Goal: Task Accomplishment & Management: Manage account settings

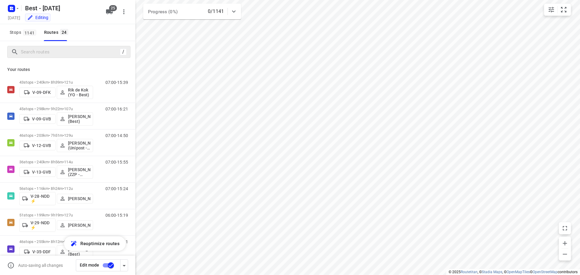
click at [54, 57] on div "/" at bounding box center [68, 52] width 123 height 12
click at [54, 55] on input "Search routes" at bounding box center [69, 51] width 97 height 9
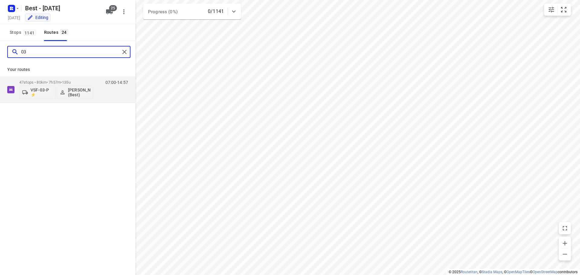
drag, startPoint x: -17, startPoint y: 53, endPoint x: -49, endPoint y: 53, distance: 32.3
click at [0, 53] on html "i © 2025 Routetitan , © Stadia Maps , © OpenMapTiles © OpenStreetMap contributo…" at bounding box center [290, 137] width 580 height 275
type input "28"
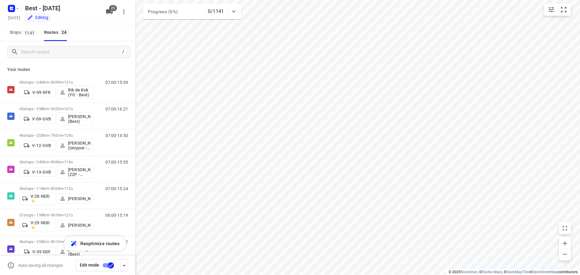
click at [113, 34] on div "Stops 1141 Routes 24" at bounding box center [67, 32] width 135 height 17
click at [83, 44] on div "/" at bounding box center [67, 52] width 135 height 22
click at [83, 50] on input "Search routes" at bounding box center [69, 51] width 97 height 9
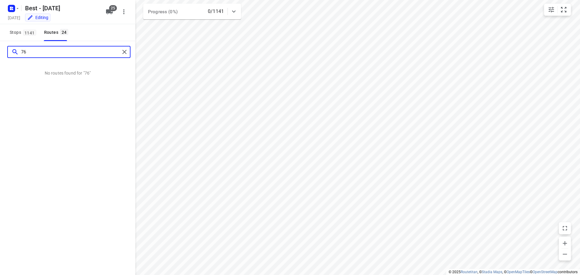
type input "7"
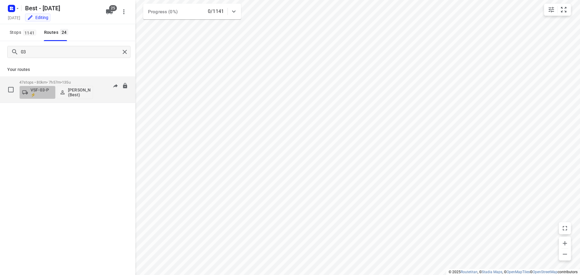
click at [46, 91] on p "VSF-03-P ⚡" at bounding box center [42, 93] width 22 height 10
click at [112, 11] on div at bounding box center [290, 137] width 580 height 275
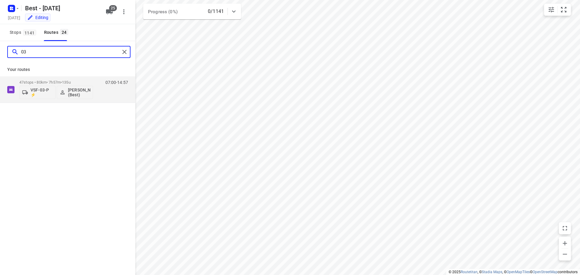
click at [82, 52] on input "03" at bounding box center [70, 51] width 99 height 9
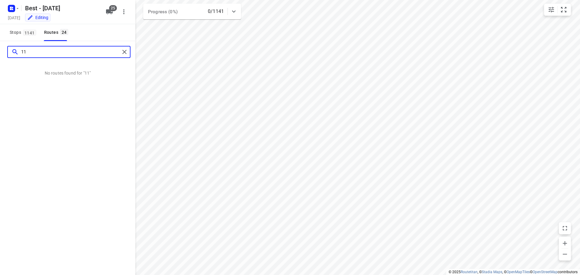
type input "1"
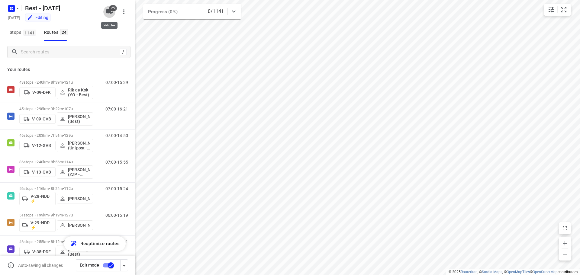
click at [111, 11] on icon "button" at bounding box center [109, 11] width 7 height 7
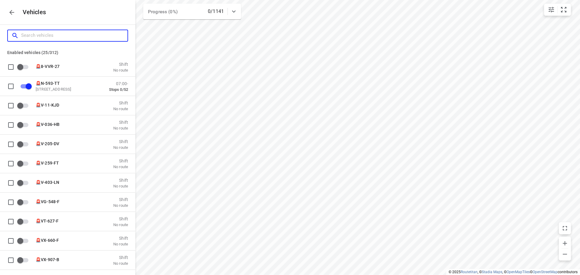
click at [46, 39] on input "Search vehicles" at bounding box center [74, 35] width 106 height 9
type input "1"
checkbox input "false"
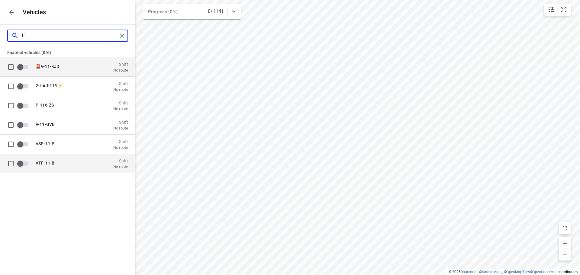
type input "11"
click at [70, 164] on p "VTF- 11 -B" at bounding box center [66, 163] width 60 height 5
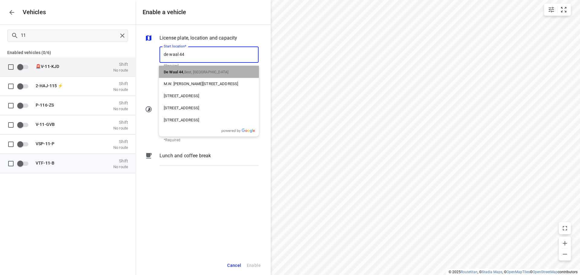
click at [202, 72] on span "Best, Nederland" at bounding box center [206, 72] width 44 height 4
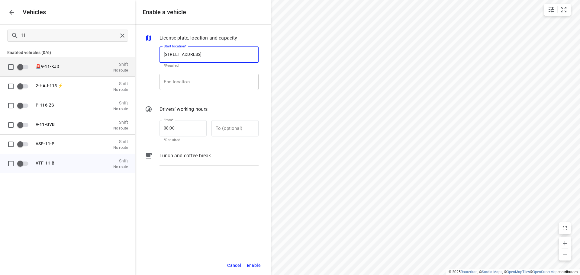
type input "De Waal 44, 5684 PH Best, Netherlands"
click at [197, 76] on input "End location" at bounding box center [209, 82] width 99 height 16
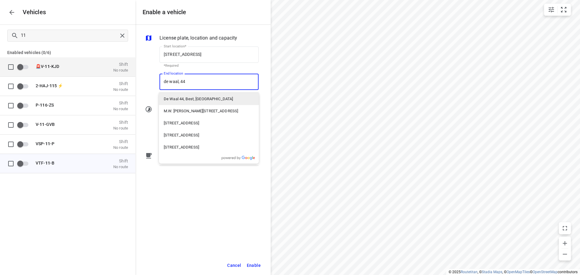
click at [184, 100] on p "De Waal 44, Best, Nederland" at bounding box center [198, 99] width 69 height 6
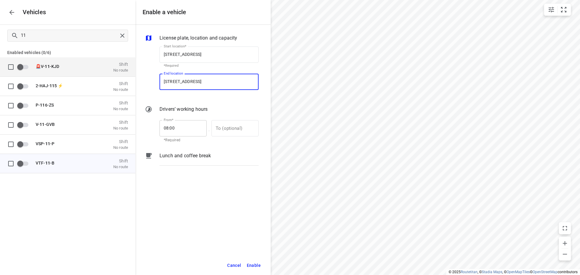
type input "De Waal 44, 5684 PH Best, Netherlands"
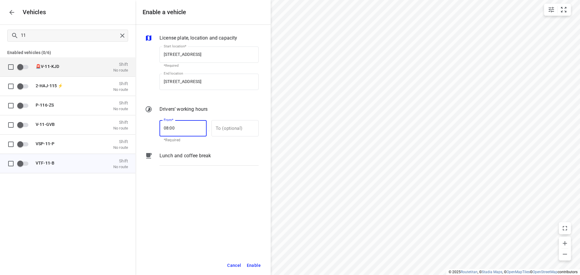
drag, startPoint x: 183, startPoint y: 132, endPoint x: 156, endPoint y: 129, distance: 28.0
click at [156, 129] on div "From* 08:00 From* *Required — To (optional) To (optional)" at bounding box center [202, 131] width 116 height 26
type input "07:00"
click at [177, 216] on div "License plate, location and capacity Start location* De Waal 44, 5684 PH Best, …" at bounding box center [202, 140] width 135 height 231
click at [248, 263] on span "Enable" at bounding box center [254, 266] width 14 height 8
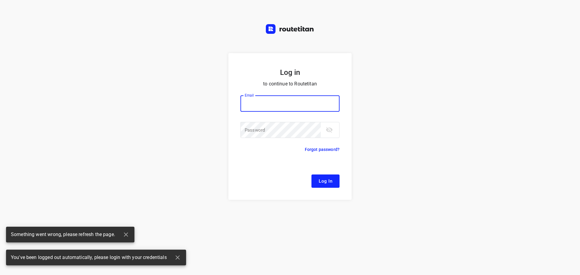
type input "remco@fruitopjewerk.nl"
click at [334, 181] on button "Log In" at bounding box center [326, 181] width 28 height 13
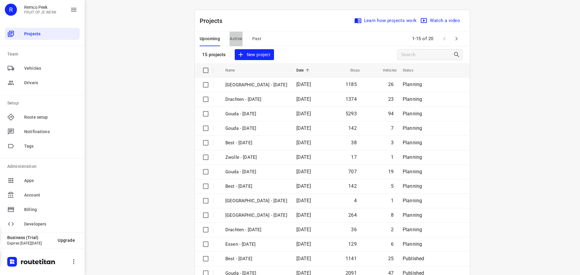
click at [230, 37] on span "Active" at bounding box center [236, 39] width 13 height 8
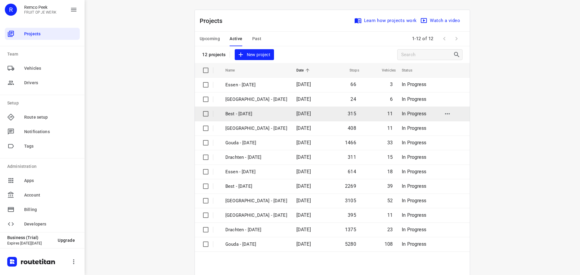
click at [252, 115] on p "Best - Tuesday" at bounding box center [256, 114] width 62 height 7
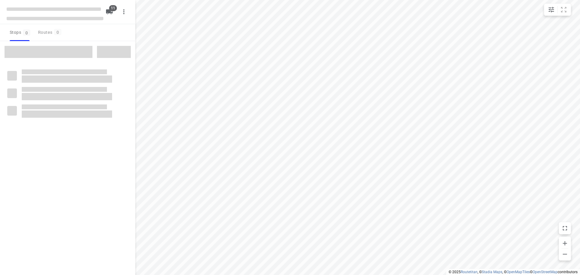
checkbox input "true"
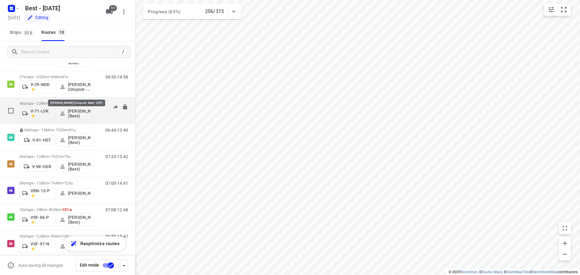
scroll to position [2, 0]
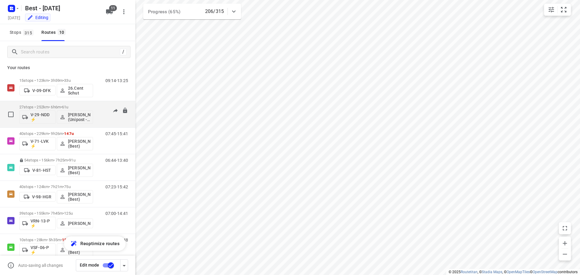
click at [98, 106] on div "09:30-14:58" at bounding box center [113, 116] width 30 height 22
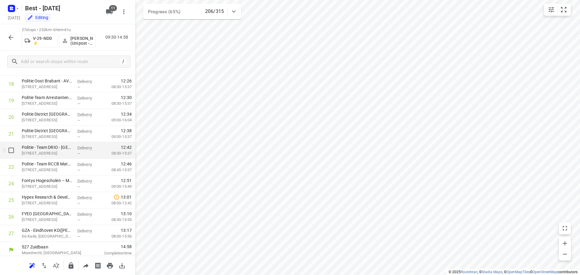
scroll to position [312, 0]
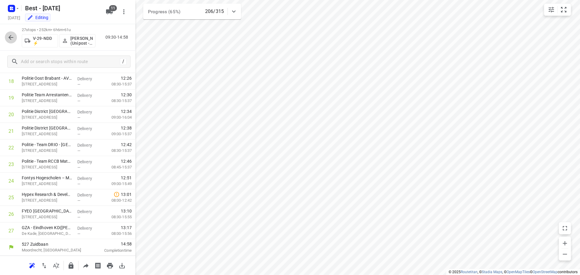
click at [8, 40] on icon "button" at bounding box center [10, 37] width 7 height 7
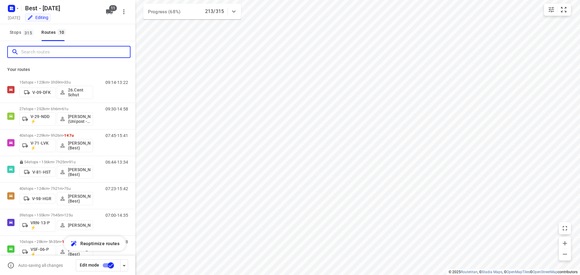
click at [61, 51] on input "Search routes" at bounding box center [75, 51] width 109 height 9
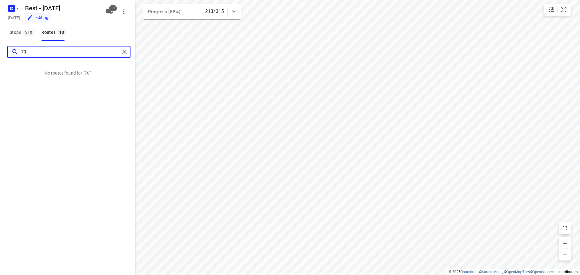
type input "7"
type input "1"
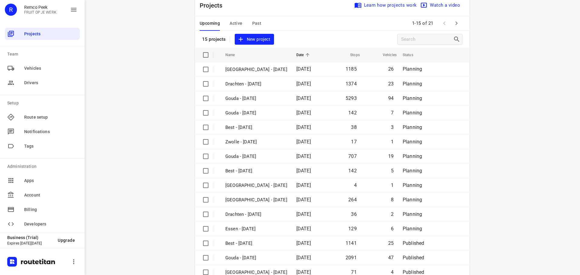
scroll to position [30, 0]
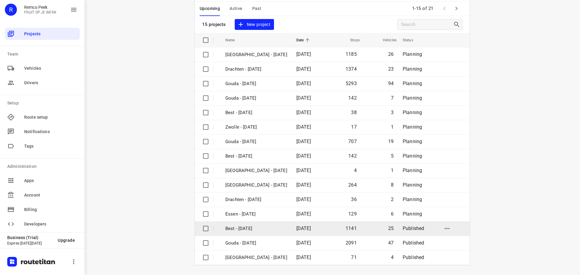
click at [246, 231] on p "Best - [DATE]" at bounding box center [256, 228] width 62 height 7
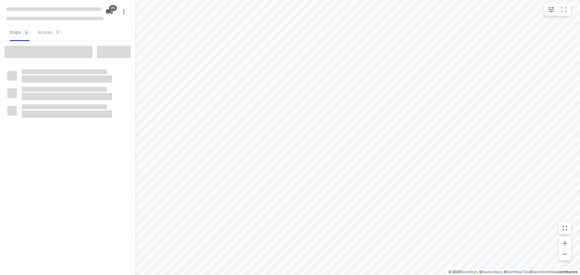
checkbox input "true"
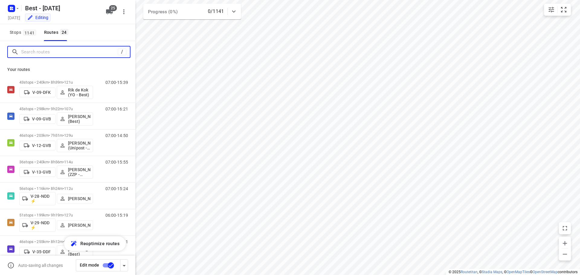
click at [89, 48] on input "Search routes" at bounding box center [69, 51] width 97 height 9
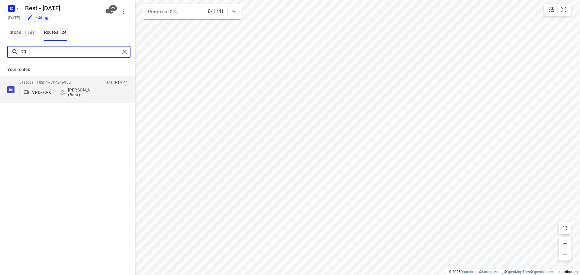
type input "7"
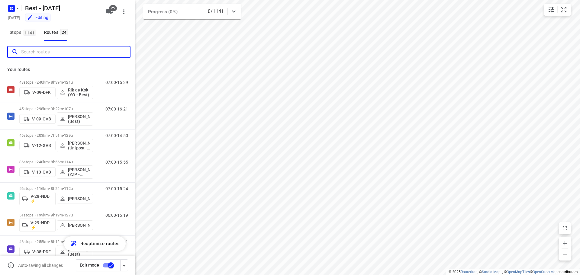
click at [57, 50] on input "Search routes" at bounding box center [75, 51] width 109 height 9
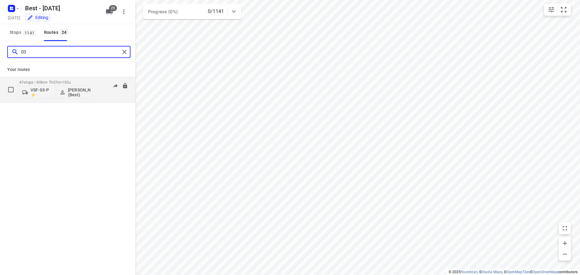
type input "1"
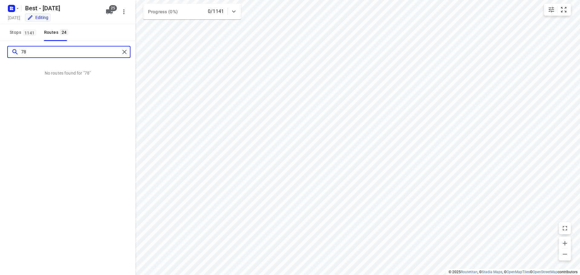
type input "7"
type input "4"
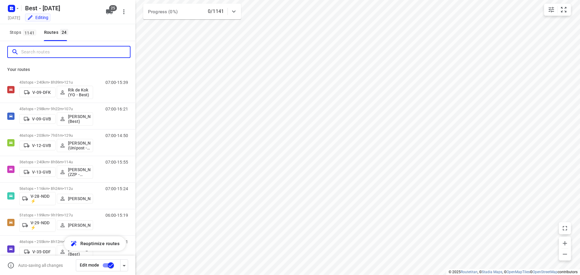
type input "3"
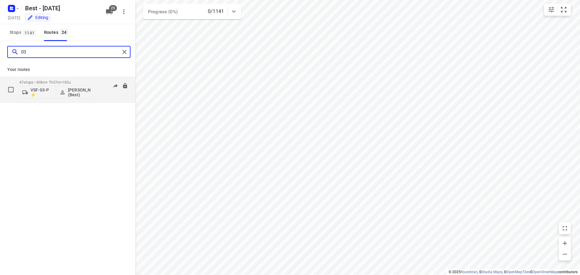
type input "03"
click at [38, 96] on p "VSF-03-P ⚡" at bounding box center [42, 93] width 22 height 10
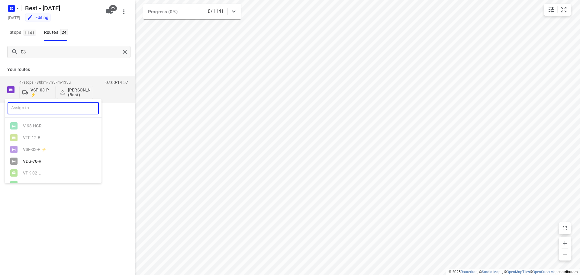
click at [33, 109] on input "text" at bounding box center [53, 108] width 91 height 12
type input "11"
click at [96, 12] on div at bounding box center [290, 137] width 580 height 275
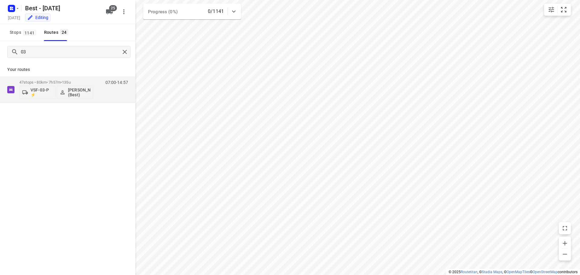
click at [111, 9] on span "25" at bounding box center [113, 8] width 8 height 6
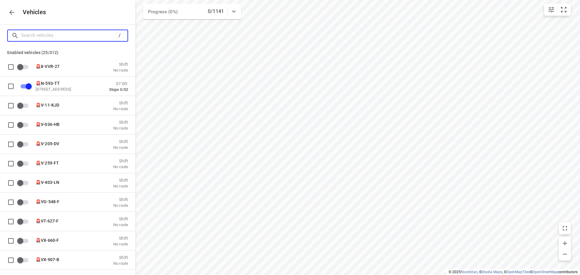
click at [76, 37] on input "Search vehicles" at bounding box center [68, 35] width 94 height 9
type input "1"
checkbox input "false"
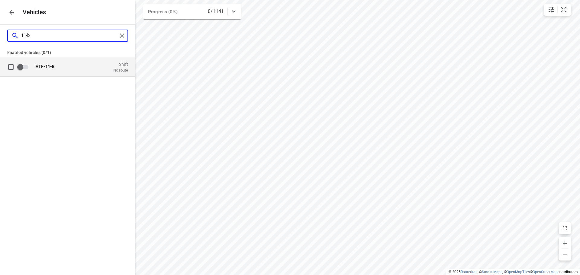
type input "11-b"
click at [62, 65] on p "VTF- 11-B" at bounding box center [66, 66] width 60 height 5
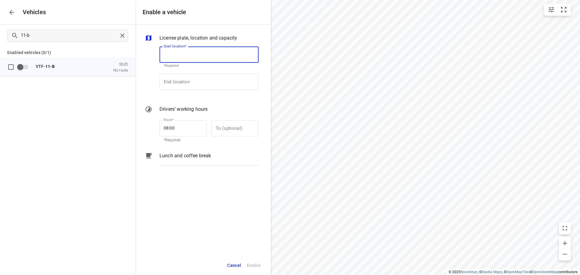
click at [181, 54] on input "Start location*" at bounding box center [209, 55] width 99 height 16
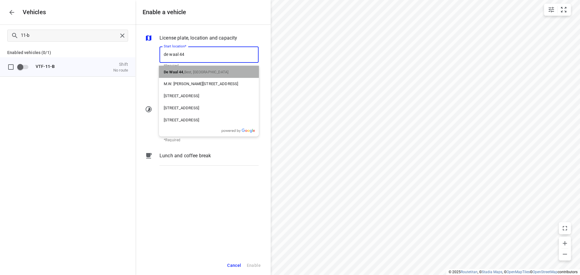
click at [179, 70] on b "De Waal 44" at bounding box center [174, 72] width 20 height 5
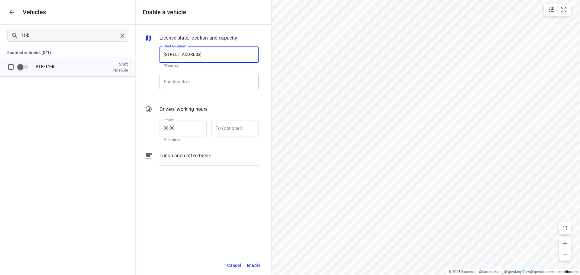
type input "De Waal 44, 5684 PH Best, Netherlands"
click at [192, 76] on input "End location" at bounding box center [209, 82] width 99 height 16
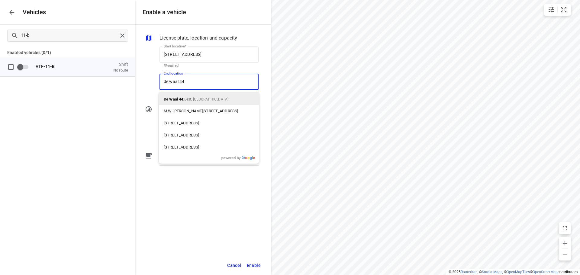
click at [196, 101] on span "Best, Nederland" at bounding box center [206, 99] width 44 height 4
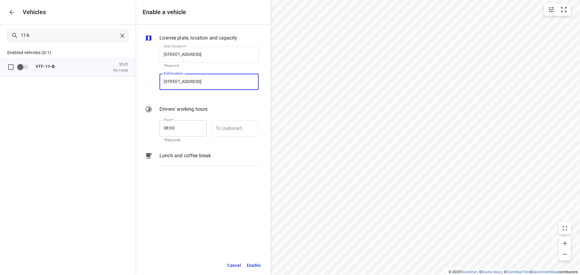
type input "De Waal 44, 5684 PH Best, Netherlands"
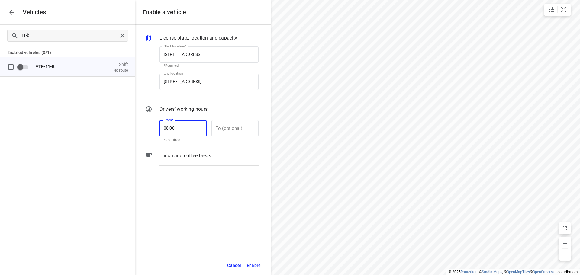
drag, startPoint x: 180, startPoint y: 128, endPoint x: 53, endPoint y: 126, distance: 127.0
click at [58, 127] on div "Enable a vehicle License plate, location and capacity Start location* De Waal 4…" at bounding box center [67, 137] width 135 height 275
type input "07:00"
click at [248, 266] on span "Enable" at bounding box center [254, 266] width 14 height 8
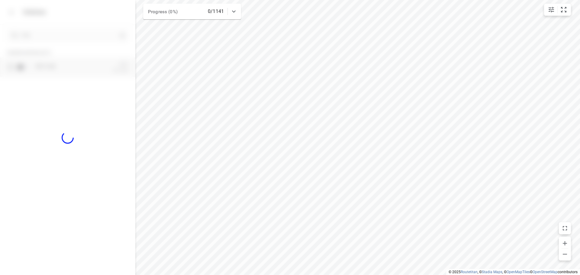
checkbox input "true"
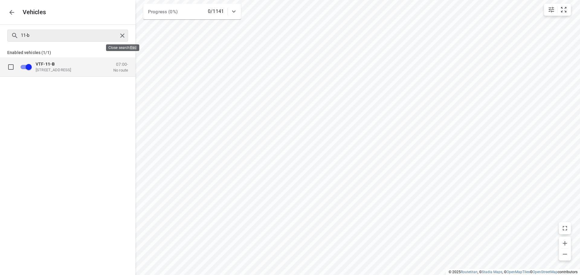
checkbox input "false"
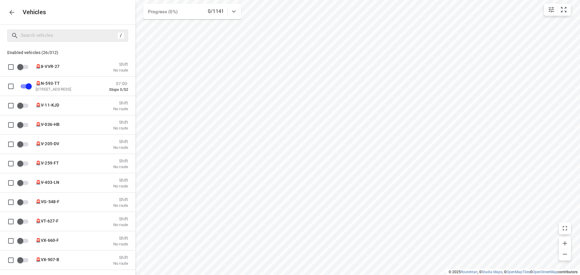
click at [13, 10] on icon "button" at bounding box center [11, 12] width 7 height 7
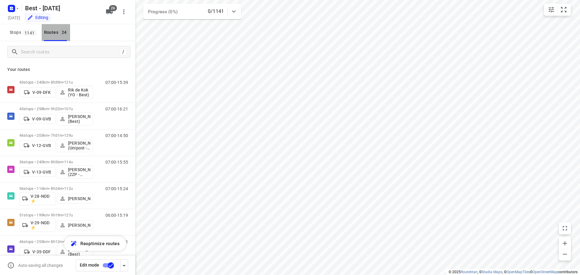
click at [43, 36] on button "Routes 24" at bounding box center [56, 32] width 28 height 17
click at [35, 50] on input "Search routes" at bounding box center [69, 51] width 97 height 9
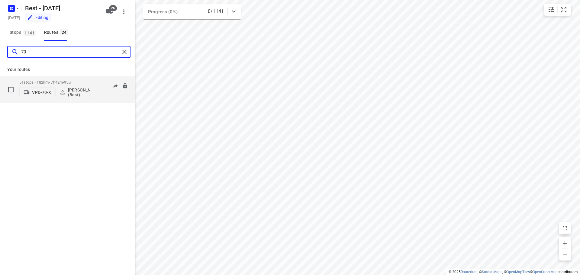
type input "70"
click at [35, 83] on p "51 stops • 182km • 7h42m • 95u" at bounding box center [56, 82] width 74 height 5
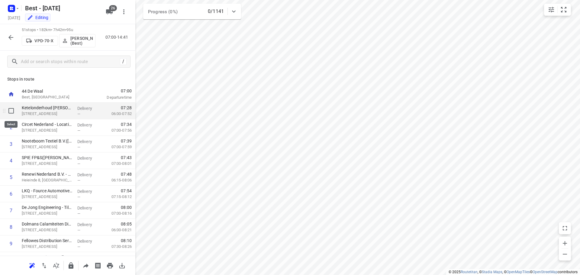
click at [9, 111] on input "checkbox" at bounding box center [11, 111] width 12 height 12
checkbox input "true"
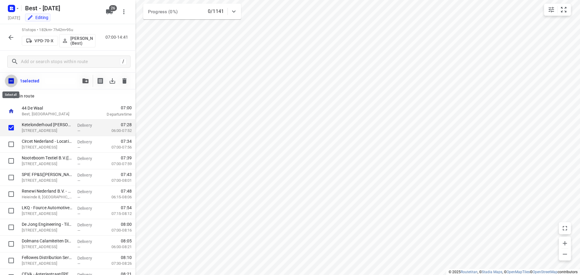
click at [12, 83] on input "checkbox" at bounding box center [11, 81] width 13 height 13
checkbox input "true"
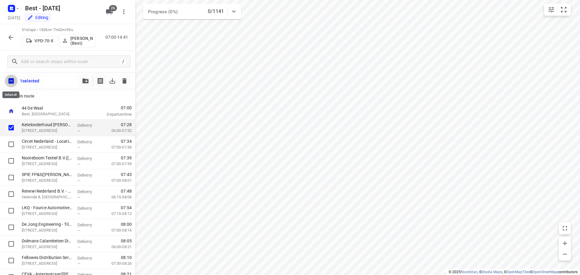
checkbox input "true"
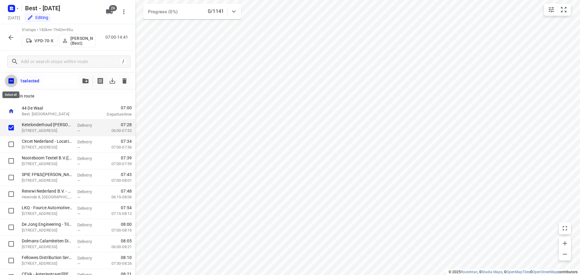
checkbox input "true"
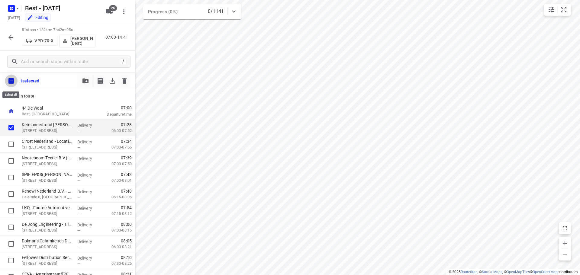
checkbox input "true"
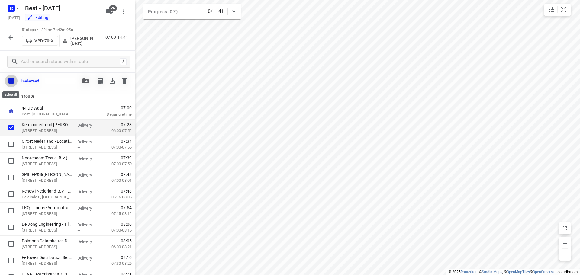
checkbox input "true"
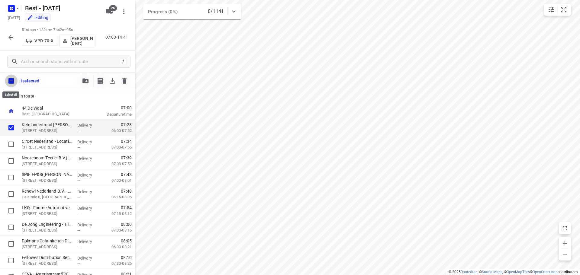
checkbox input "true"
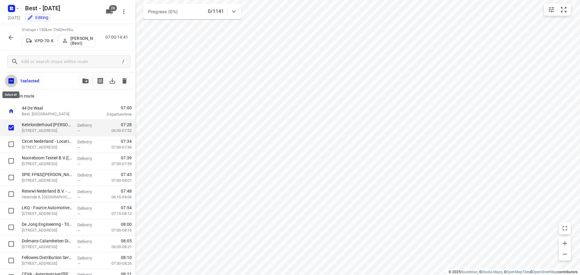
checkbox input "true"
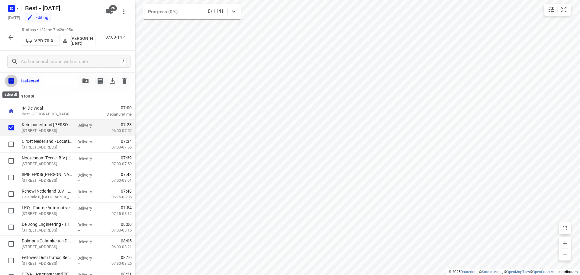
checkbox input "true"
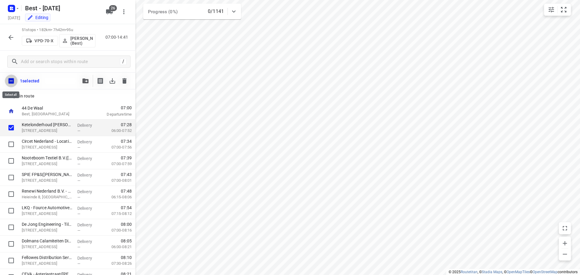
checkbox input "true"
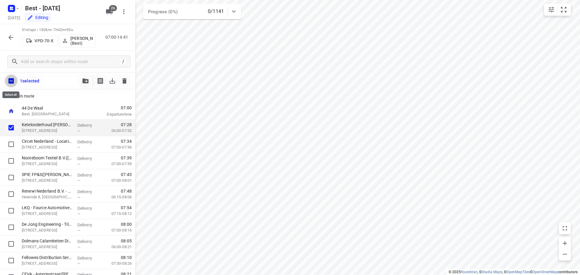
checkbox input "true"
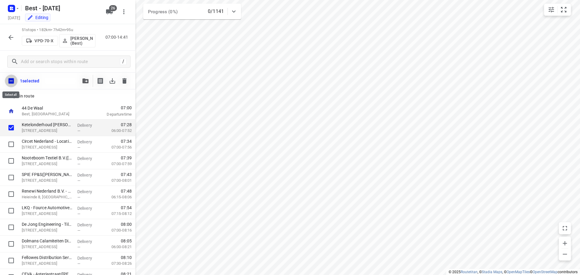
checkbox input "true"
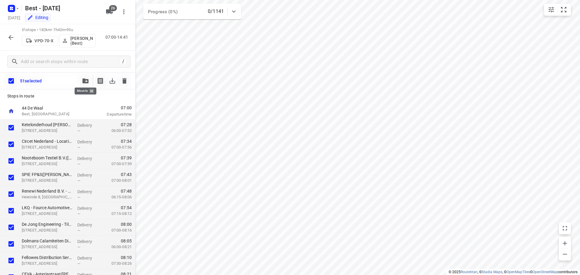
click at [82, 82] on span "button" at bounding box center [85, 81] width 7 height 5
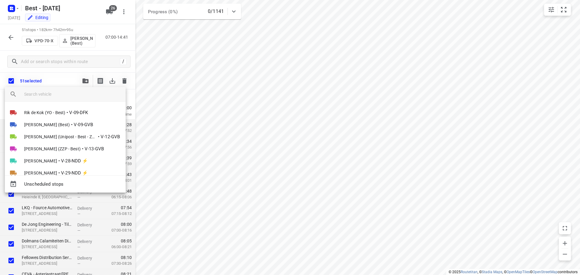
click at [60, 92] on input "search vehicle" at bounding box center [72, 94] width 97 height 9
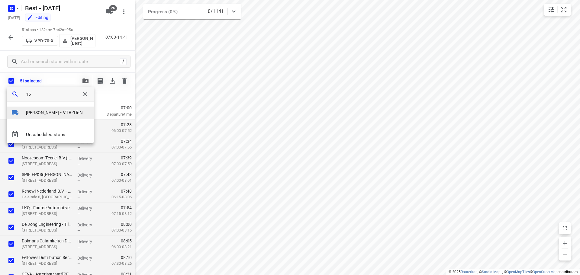
type input "15"
click at [38, 115] on span "[PERSON_NAME]" at bounding box center [42, 113] width 33 height 6
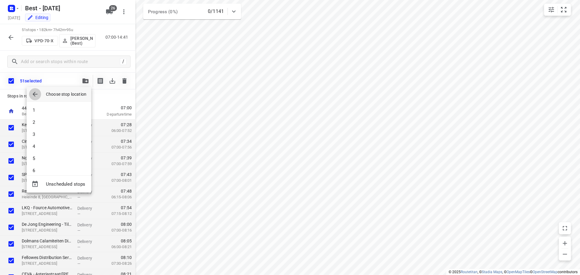
click at [31, 91] on icon "button" at bounding box center [34, 94] width 7 height 7
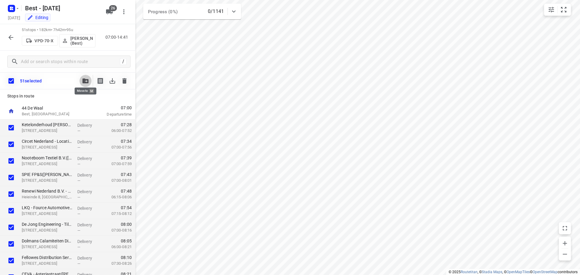
click at [85, 76] on button "button" at bounding box center [85, 81] width 12 height 12
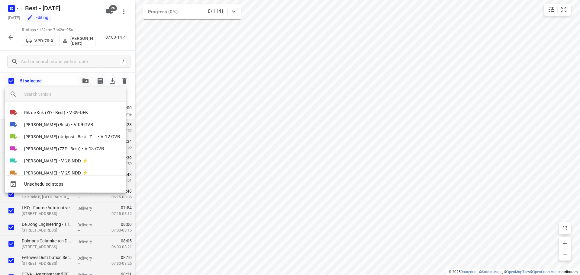
click at [48, 96] on input "search vehicle" at bounding box center [72, 94] width 97 height 9
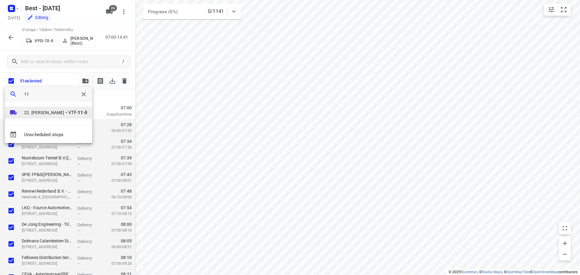
type input "11"
click at [35, 114] on span "22. [PERSON_NAME]" at bounding box center [44, 113] width 40 height 6
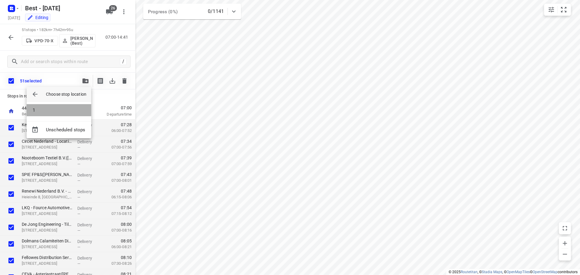
click at [37, 110] on li "1" at bounding box center [59, 110] width 65 height 12
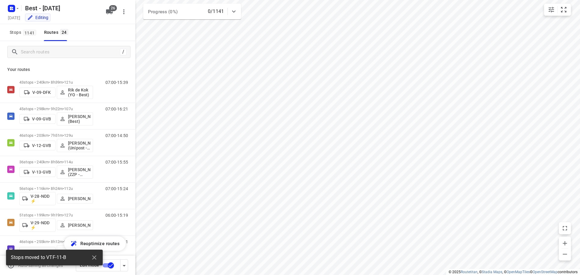
click at [11, 37] on button "Stops 1141" at bounding box center [22, 32] width 31 height 17
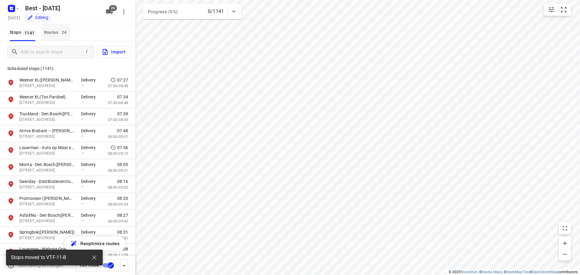
click at [52, 33] on div "Routes 24" at bounding box center [57, 33] width 26 height 8
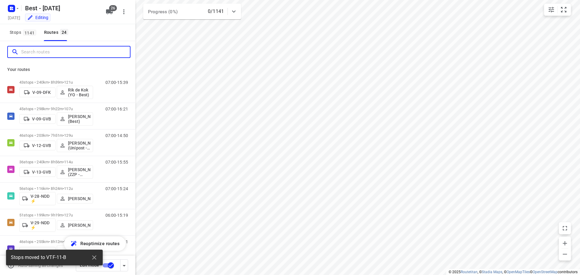
click at [43, 55] on input "Search routes" at bounding box center [75, 51] width 109 height 9
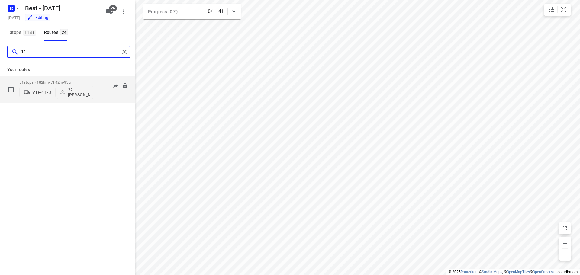
type input "11"
click at [76, 91] on p "22. [PERSON_NAME]" at bounding box center [79, 93] width 22 height 10
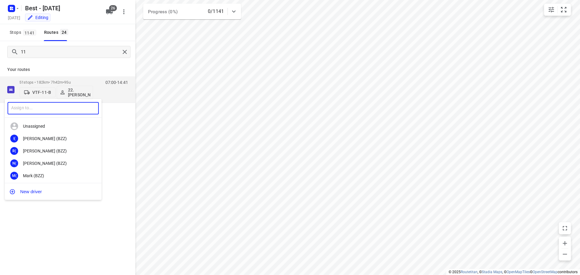
click at [52, 107] on input "text" at bounding box center [53, 108] width 91 height 12
type input "scheep"
click at [60, 136] on div "LS Lisa Scheep ers (Best)" at bounding box center [53, 139] width 97 height 12
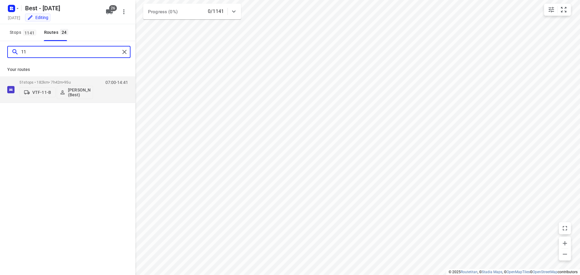
drag, startPoint x: 77, startPoint y: 50, endPoint x: -6, endPoint y: 50, distance: 83.4
click at [0, 50] on html "i © 2025 Routetitan , © Stadia Maps , © OpenMapTiles © OpenStreetMap contributo…" at bounding box center [290, 137] width 580 height 275
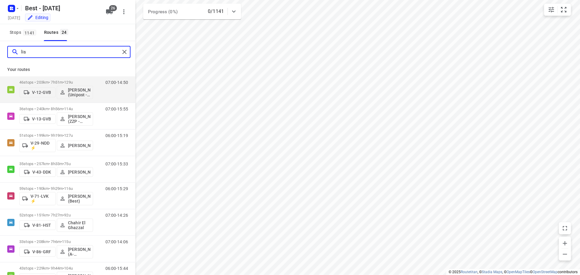
type input "[PERSON_NAME]"
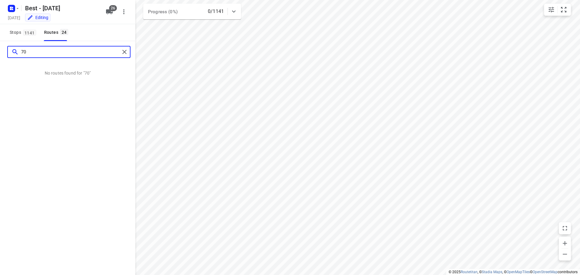
type input "7"
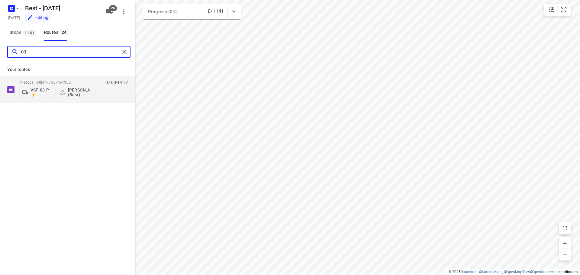
type input "03"
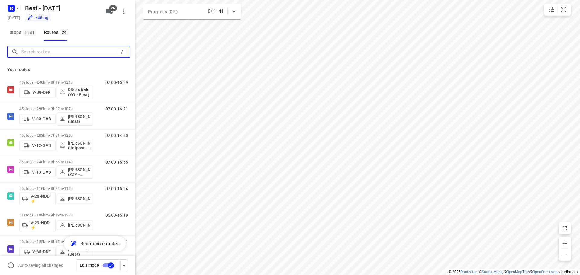
click at [64, 50] on input "Search routes" at bounding box center [69, 51] width 97 height 9
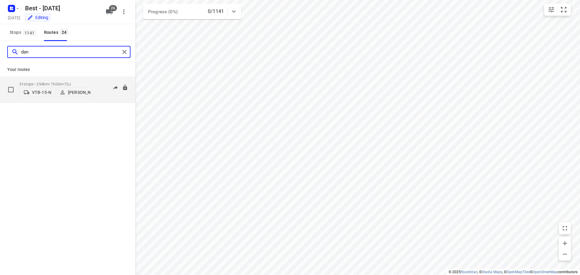
type input "dan"
click at [37, 82] on p "31 stops • 254km • 7h26m • 72u" at bounding box center [56, 84] width 74 height 5
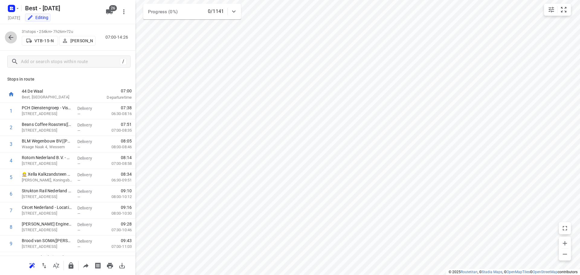
click at [11, 36] on icon "button" at bounding box center [10, 37] width 7 height 7
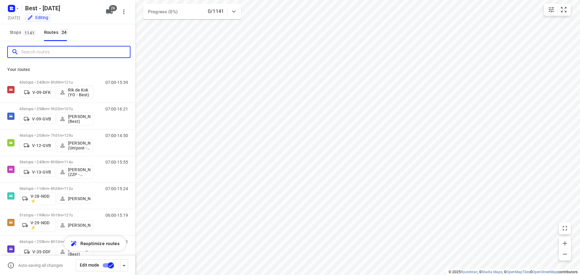
click at [50, 55] on input "Search routes" at bounding box center [75, 51] width 109 height 9
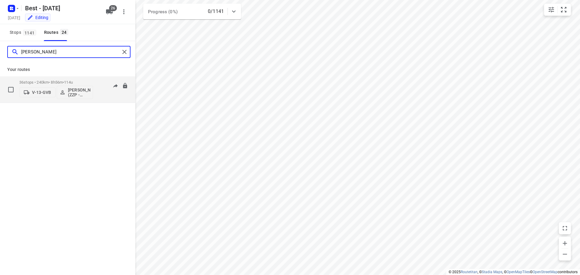
type input "[PERSON_NAME]"
click at [106, 91] on div "07:00-15:55" at bounding box center [113, 91] width 30 height 22
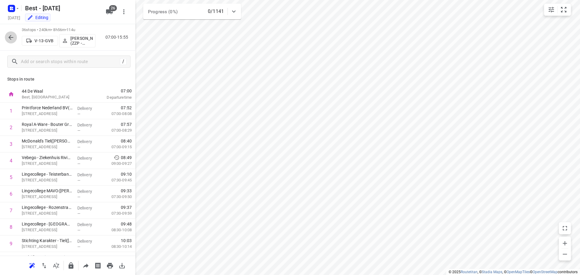
click at [5, 36] on button "button" at bounding box center [11, 37] width 12 height 12
click at [11, 34] on icon "button" at bounding box center [10, 37] width 7 height 7
click at [6, 38] on button "button" at bounding box center [11, 37] width 12 height 12
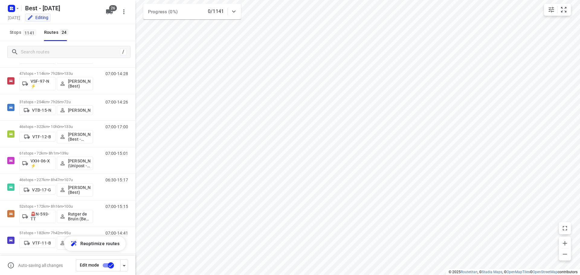
scroll to position [465, 0]
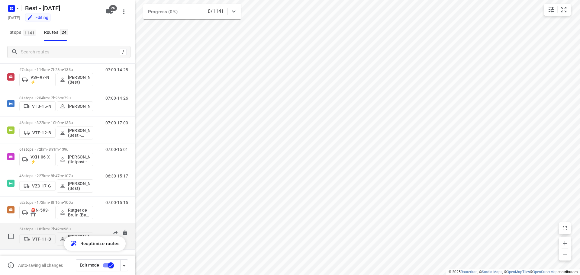
click at [65, 232] on div "VTF-11-B Lisa Scheepers (Best)" at bounding box center [56, 239] width 74 height 15
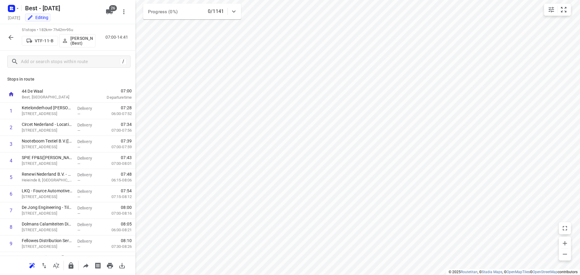
click at [11, 34] on icon "button" at bounding box center [10, 37] width 7 height 7
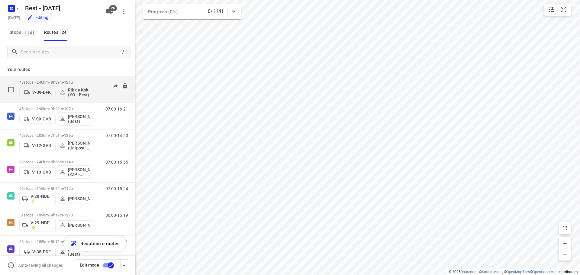
click at [52, 85] on div "V-09-DFK Rik de Kok (YO - Best)" at bounding box center [56, 92] width 74 height 15
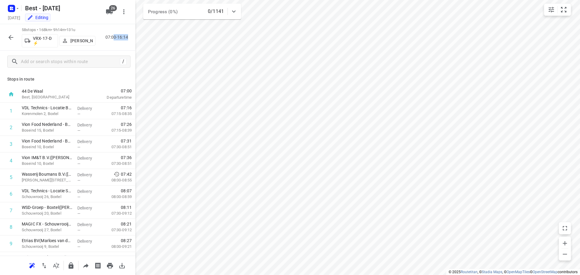
drag, startPoint x: 115, startPoint y: 37, endPoint x: 131, endPoint y: 34, distance: 16.3
click at [131, 34] on div "58 stops • 168km • 9h14m • 131u VRX-17-D ⚡ Patrick Pauw 07:00-16:14" at bounding box center [67, 37] width 135 height 27
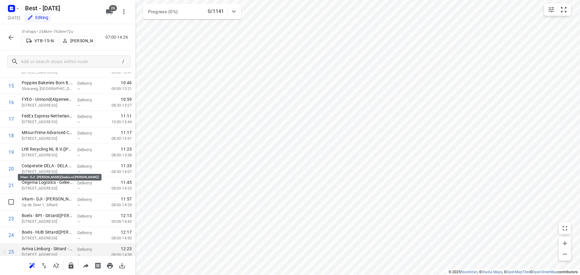
scroll to position [379, 0]
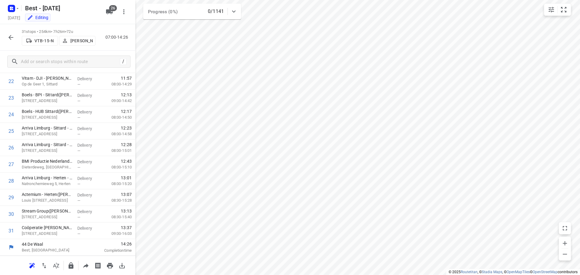
click at [89, 49] on div "31 stops • 254km • 7h26m • 72u VTB-15-N Daniëlle Belmer 07:00-14:26" at bounding box center [67, 37] width 135 height 27
click at [89, 43] on p "[PERSON_NAME]" at bounding box center [81, 40] width 22 height 5
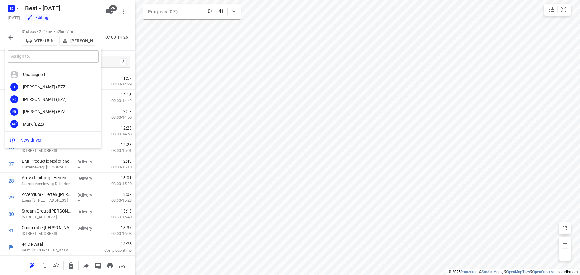
click at [65, 60] on input "text" at bounding box center [53, 56] width 91 height 12
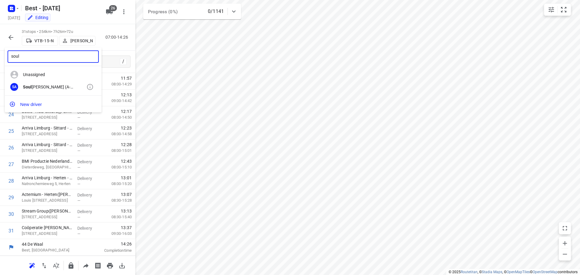
type input "soul"
click at [62, 91] on div "SA Soul iman Aoussar (A-flexibleservice - Best - ZZP)" at bounding box center [53, 87] width 97 height 12
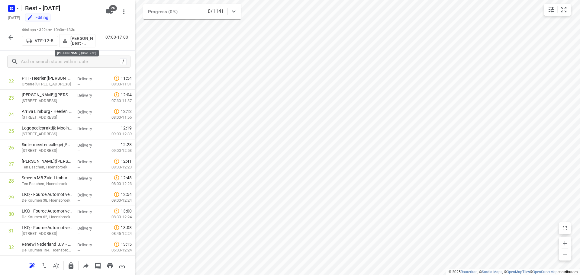
click at [73, 45] on p "Maurice Vanderfeesten (Best - ZZP)" at bounding box center [81, 41] width 22 height 10
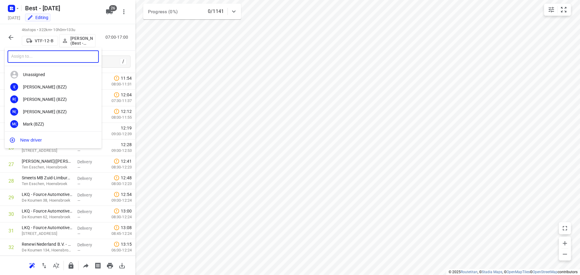
click at [50, 57] on input "text" at bounding box center [53, 56] width 91 height 12
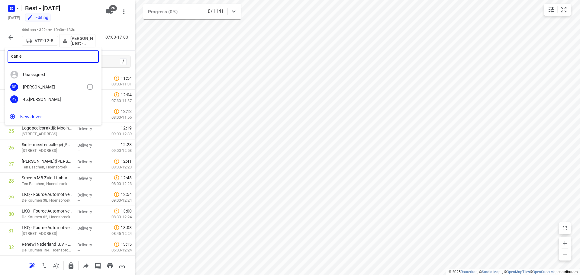
type input "danie"
click at [54, 89] on div "[PERSON_NAME]" at bounding box center [54, 87] width 63 height 5
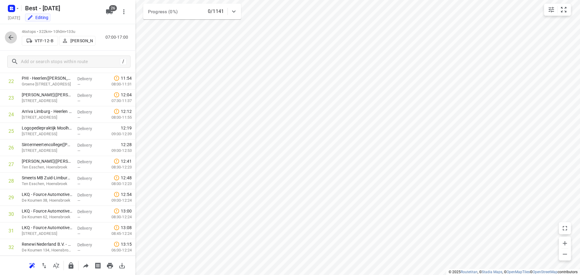
click at [13, 39] on icon "button" at bounding box center [10, 37] width 7 height 7
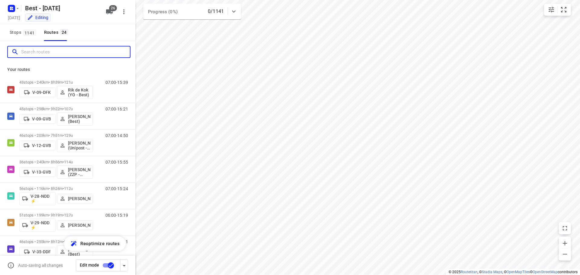
click at [59, 50] on input "Search routes" at bounding box center [75, 51] width 109 height 9
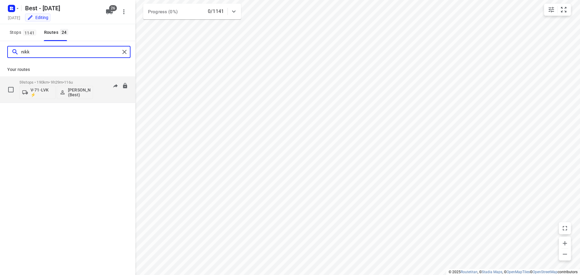
type input "nikk"
click at [60, 79] on div "59 stops • 190km • 9h29m • 116u V-71-LVK ⚡ Nikki van Hasselt - van Doren (Best)" at bounding box center [56, 89] width 74 height 25
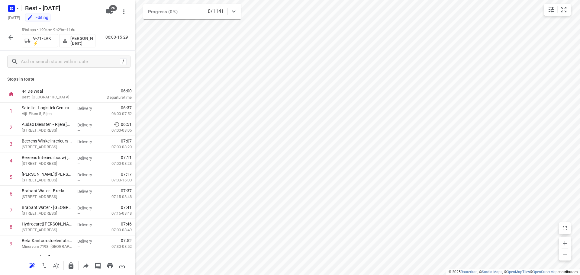
click at [15, 37] on button "button" at bounding box center [11, 37] width 12 height 12
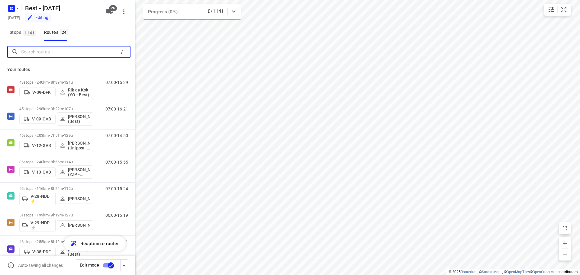
click at [64, 55] on input "Search routes" at bounding box center [69, 51] width 97 height 9
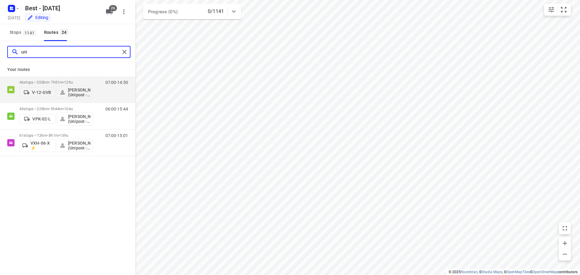
type input "uni"
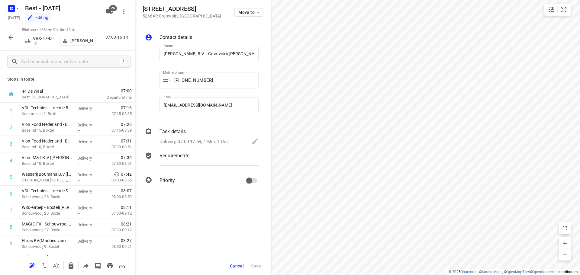
click at [22, 41] on button "VRX-17-D ⚡" at bounding box center [40, 40] width 36 height 13
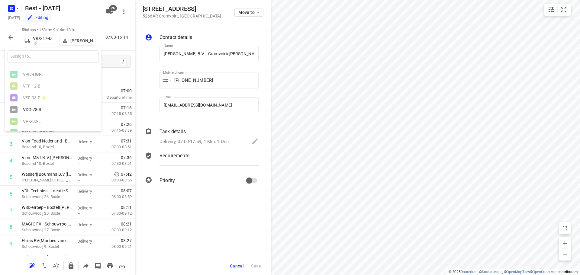
click at [13, 37] on div at bounding box center [290, 137] width 580 height 275
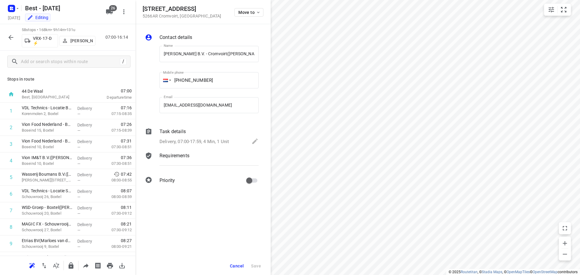
click at [11, 38] on icon "button" at bounding box center [10, 37] width 7 height 7
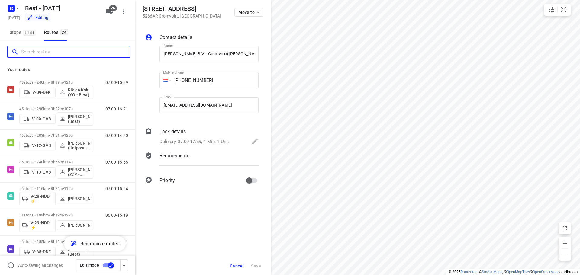
click at [43, 51] on input "Search routes" at bounding box center [75, 51] width 109 height 9
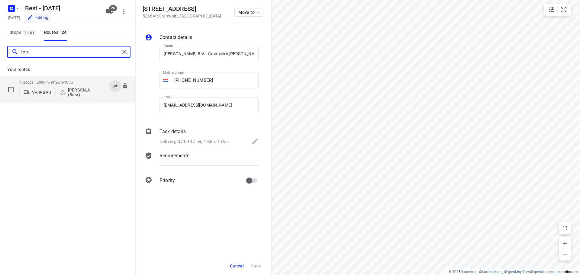
type input "ton"
click at [111, 86] on button at bounding box center [115, 86] width 12 height 12
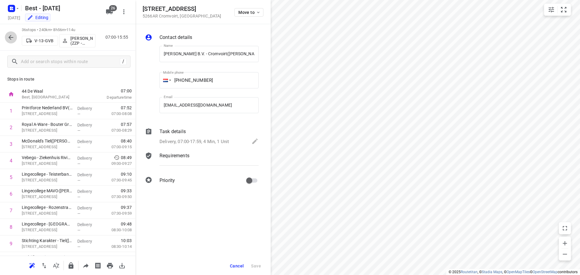
click at [11, 37] on icon "button" at bounding box center [10, 37] width 5 height 5
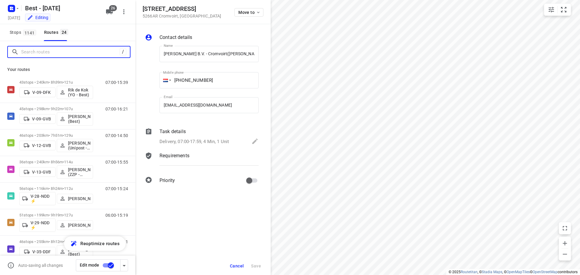
click at [40, 53] on input "Search routes" at bounding box center [70, 51] width 99 height 9
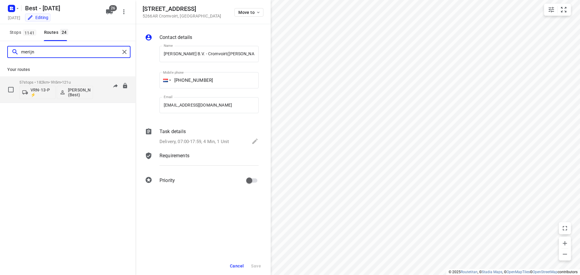
type input "merijn"
click at [47, 82] on p "57 stops • 182km • 9h5m • 121u" at bounding box center [56, 82] width 74 height 5
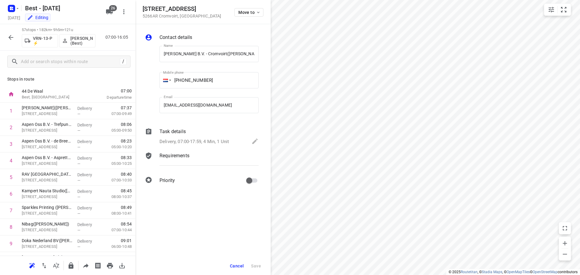
click at [15, 34] on button "button" at bounding box center [11, 37] width 12 height 12
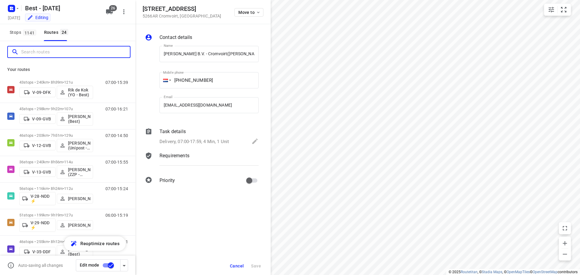
click at [35, 49] on input "Search routes" at bounding box center [75, 51] width 109 height 9
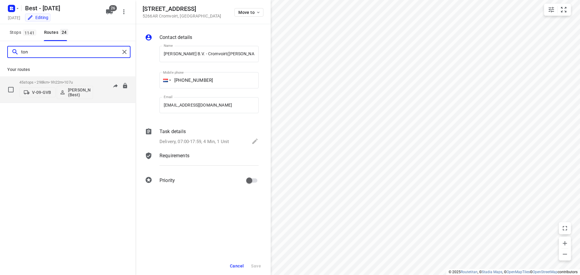
type input "ton"
click at [46, 81] on p "45 stops • 298km • 9h22m • 107u" at bounding box center [56, 82] width 74 height 5
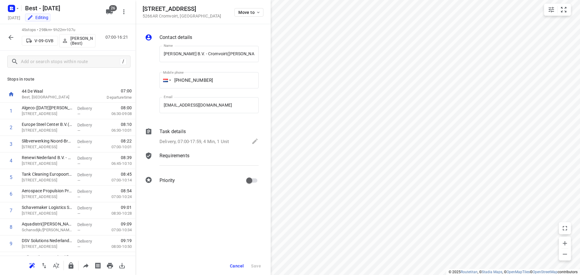
click at [11, 33] on button "button" at bounding box center [11, 37] width 12 height 12
click at [99, 38] on div "61 stops • 72km • 8h1m • 139u VXH-06-X ⚡ Hamza Alzeadi (Unipost - Best - ZZP) 0…" at bounding box center [67, 37] width 135 height 27
click at [78, 38] on p "Hamza Alzeadi (Unipost - Best - ZZP)" at bounding box center [81, 41] width 22 height 10
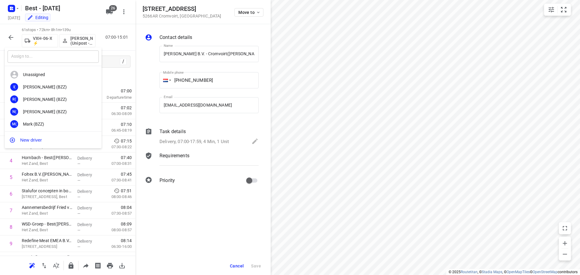
click at [69, 59] on input "text" at bounding box center [53, 56] width 91 height 12
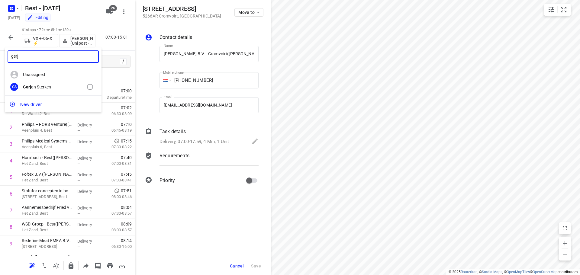
type input "gerj"
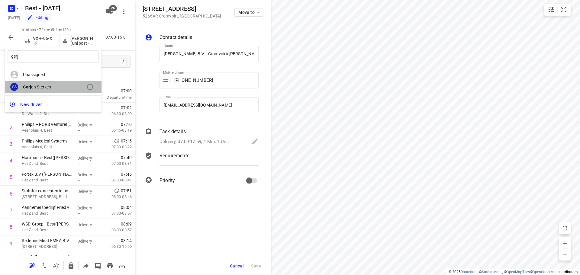
click at [33, 89] on div "Gerj an Sterken" at bounding box center [54, 87] width 63 height 5
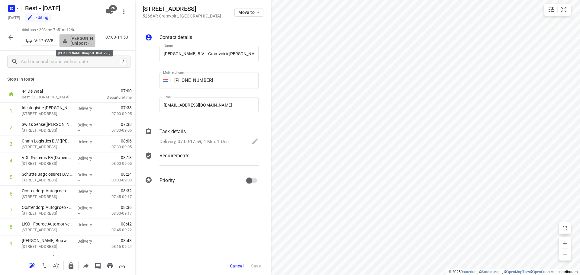
click at [74, 44] on p "[PERSON_NAME] (Unipost - Best - ZZP)" at bounding box center [81, 41] width 22 height 10
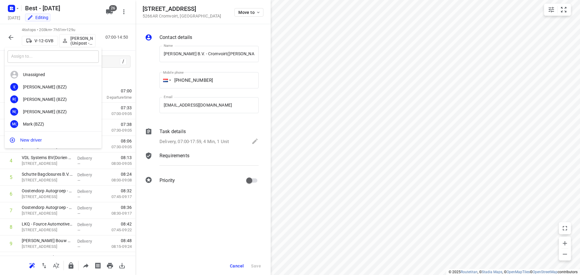
click at [70, 54] on input "text" at bounding box center [53, 56] width 91 height 12
type input "hamz"
click at [45, 87] on div "Hamz a Alzeadi" at bounding box center [54, 87] width 63 height 5
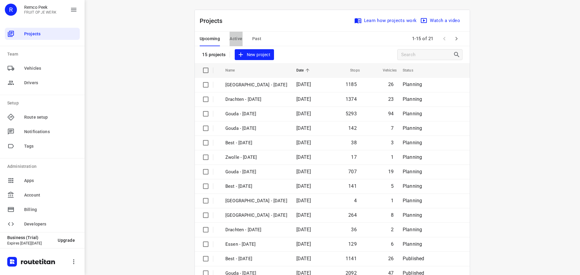
click at [233, 35] on span "Active" at bounding box center [236, 39] width 13 height 8
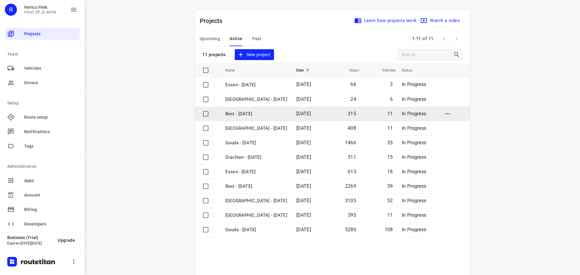
click at [235, 109] on td "Best - Tuesday" at bounding box center [255, 114] width 72 height 15
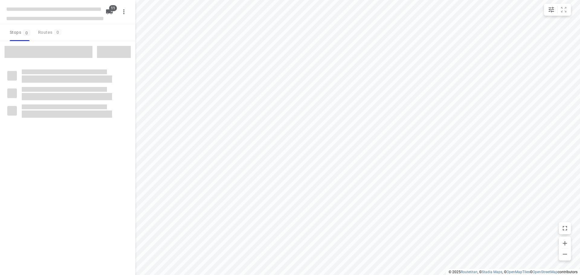
checkbox input "true"
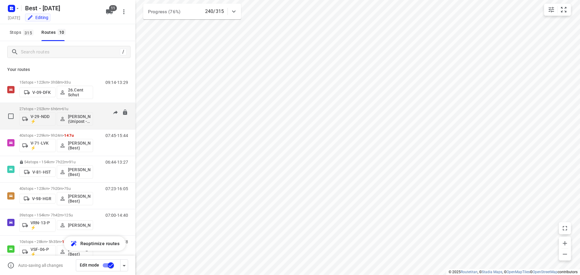
click at [93, 110] on div "27 stops • 252km • 6h6m • 61u V-29-NDD ⚡ Aidin Kerimov (Unipost - Best - ZZP) 0…" at bounding box center [77, 116] width 116 height 25
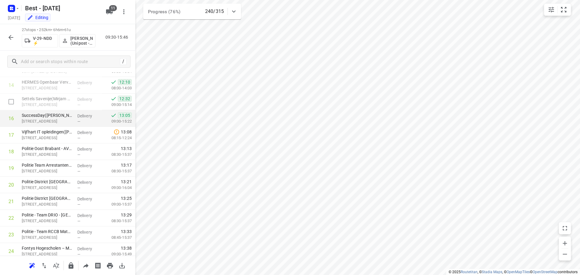
scroll to position [212, 0]
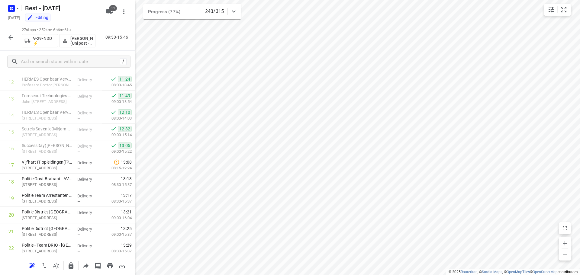
click at [7, 32] on div at bounding box center [11, 37] width 12 height 12
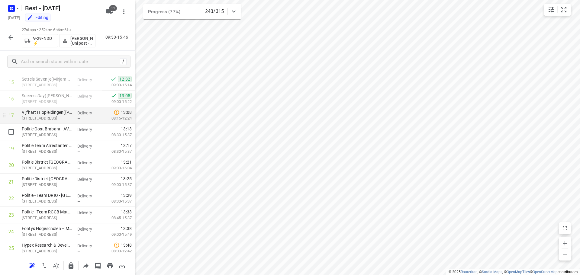
scroll to position [312, 0]
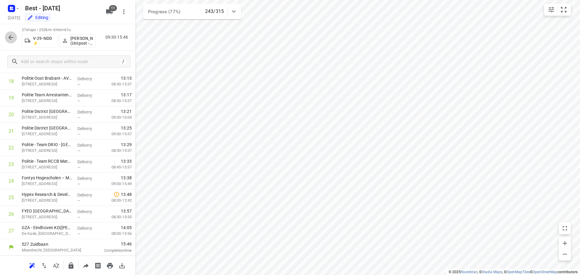
click at [11, 33] on button "button" at bounding box center [11, 37] width 12 height 12
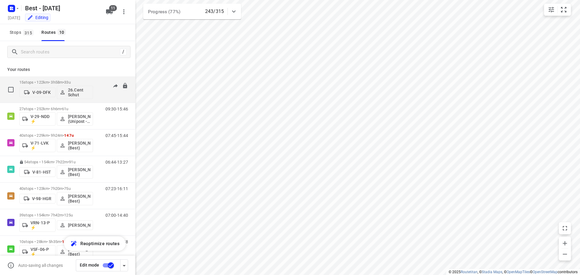
scroll to position [92, 0]
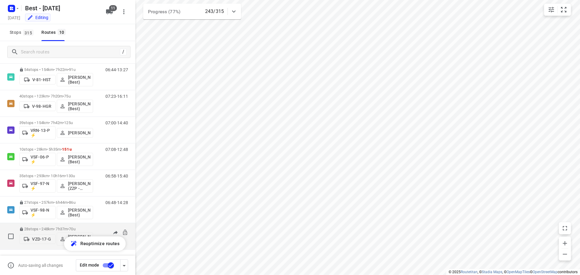
click at [44, 229] on p "28 stops • 248km • 7h37m • 70u" at bounding box center [56, 229] width 74 height 5
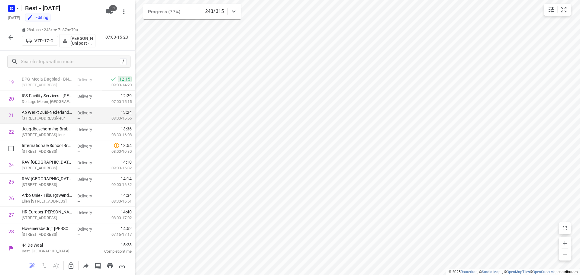
scroll to position [329, 0]
click at [16, 37] on button "button" at bounding box center [11, 37] width 12 height 12
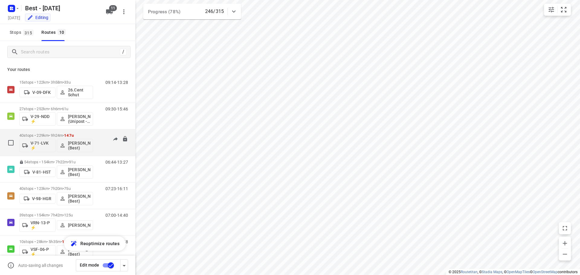
click at [89, 137] on p "40 stops • 229km • 9h24m • 147u" at bounding box center [56, 135] width 74 height 5
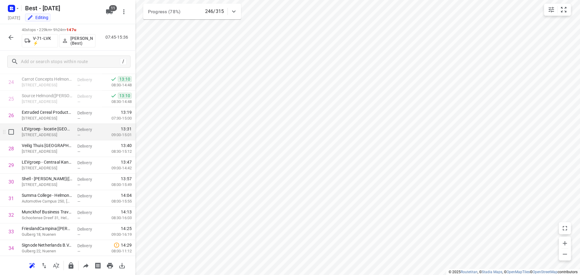
scroll to position [423, 0]
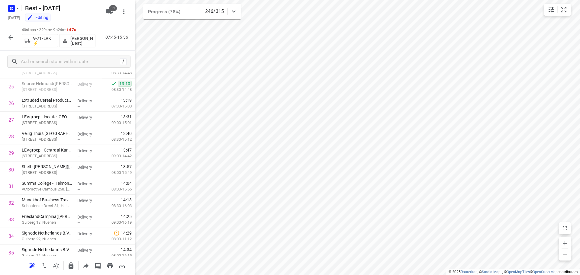
click at [11, 39] on icon "button" at bounding box center [10, 37] width 7 height 7
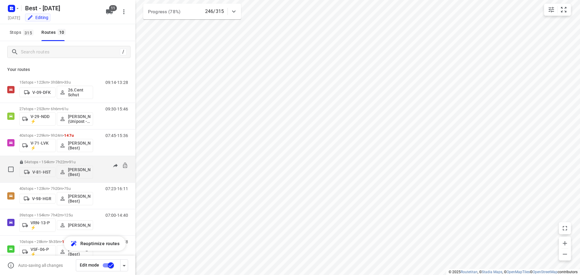
click at [98, 174] on div "06:44-13:27" at bounding box center [113, 171] width 30 height 22
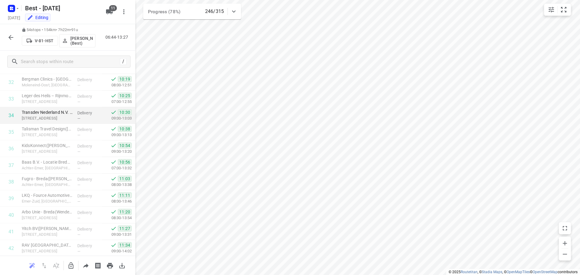
scroll to position [761, 0]
click at [10, 36] on icon "button" at bounding box center [10, 37] width 5 height 5
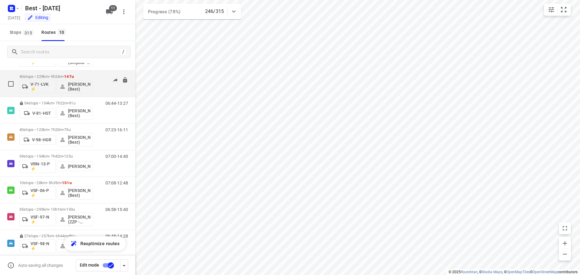
scroll to position [60, 0]
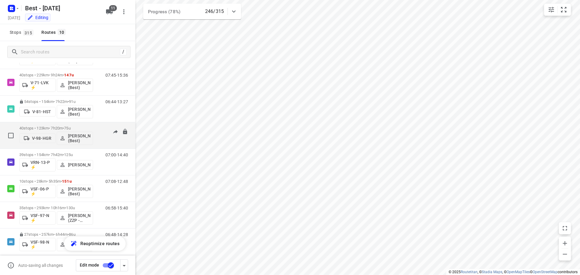
click at [96, 125] on div "40 stops • 123km • 7h20m • 75u V-98-HGR Demi Walraven (Best) 07:23-16:11" at bounding box center [77, 135] width 116 height 25
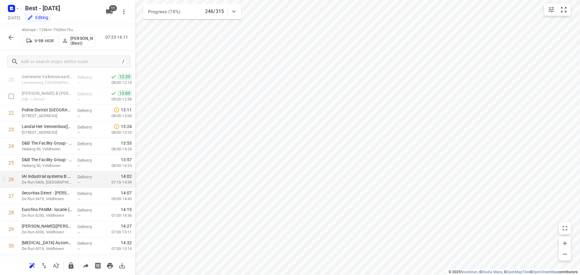
scroll to position [528, 0]
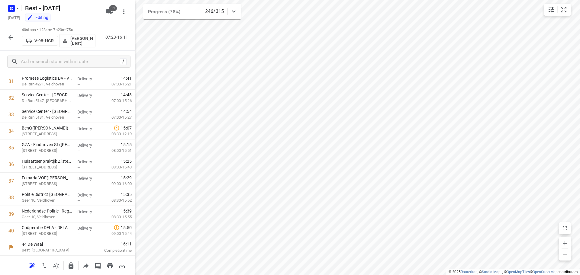
click at [9, 41] on button "button" at bounding box center [11, 37] width 12 height 12
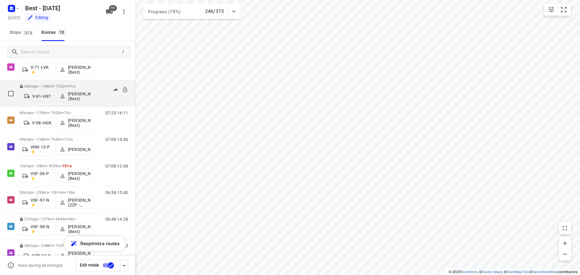
scroll to position [91, 0]
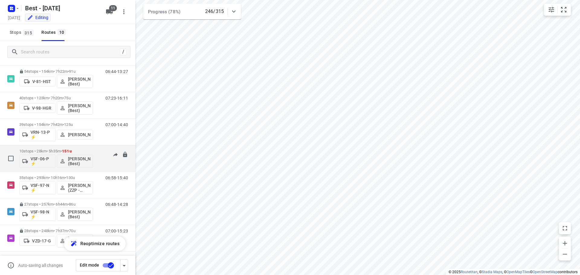
click at [99, 153] on div "07:08-12:48" at bounding box center [113, 160] width 30 height 22
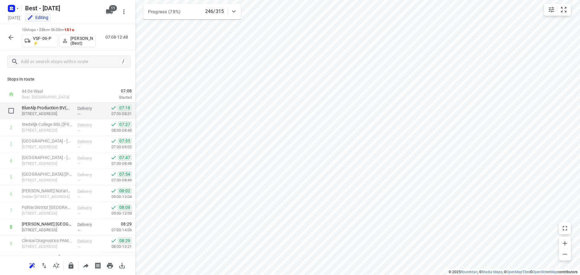
scroll to position [30, 0]
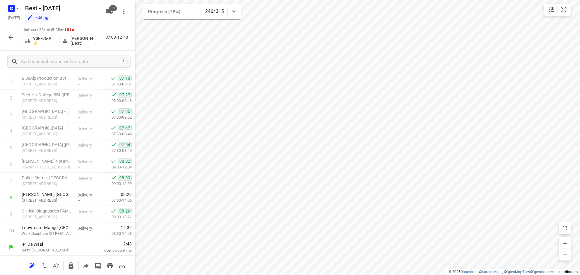
click at [11, 40] on icon "button" at bounding box center [10, 37] width 7 height 7
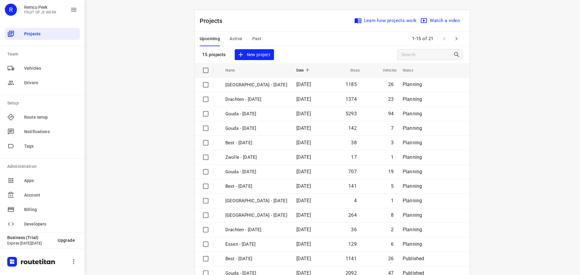
click at [235, 32] on button "Active" at bounding box center [236, 39] width 13 height 15
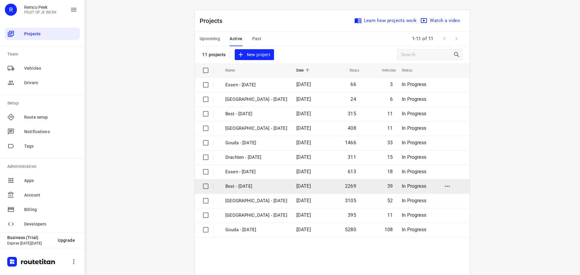
click at [245, 185] on p "Best - [DATE]" at bounding box center [256, 186] width 62 height 7
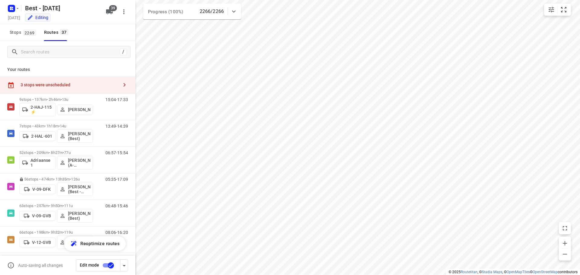
checkbox input "true"
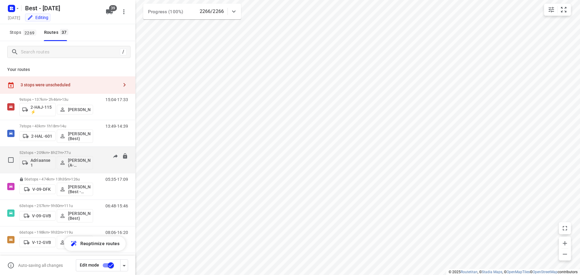
click at [47, 152] on p "52 stops • 209km • 8h27m • 77u" at bounding box center [56, 153] width 74 height 5
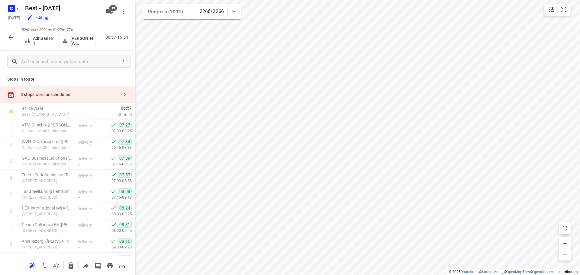
click at [105, 93] on div "3 stops were unscheduled" at bounding box center [70, 94] width 98 height 5
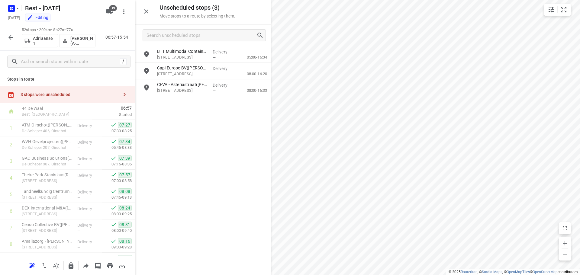
click at [142, 11] on button "button" at bounding box center [146, 11] width 12 height 12
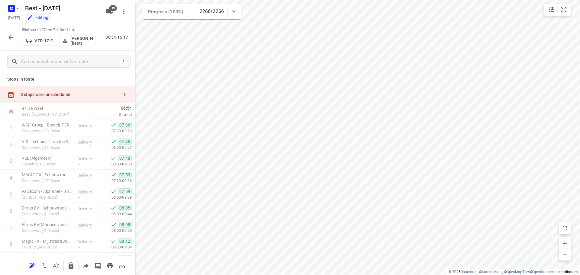
click at [12, 38] on icon "button" at bounding box center [10, 37] width 7 height 7
click at [11, 38] on icon "button" at bounding box center [10, 37] width 7 height 7
click at [11, 40] on icon "button" at bounding box center [10, 37] width 7 height 7
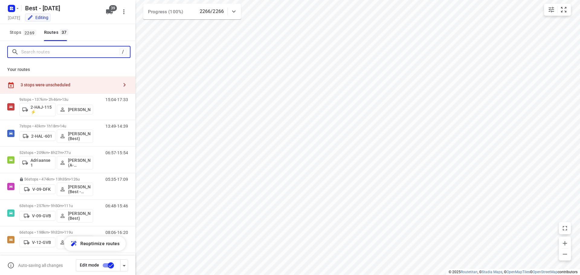
click at [41, 52] on input "Search routes" at bounding box center [70, 51] width 99 height 9
drag, startPoint x: 39, startPoint y: 55, endPoint x: 7, endPoint y: 44, distance: 33.5
click at [35, 51] on input "Search routes" at bounding box center [70, 51] width 99 height 9
drag, startPoint x: 74, startPoint y: 58, endPoint x: 78, endPoint y: 55, distance: 4.3
click at [74, 58] on div "/" at bounding box center [67, 52] width 135 height 22
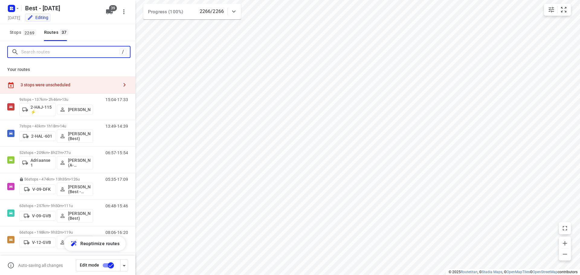
click at [78, 55] on input "Search routes" at bounding box center [70, 51] width 99 height 9
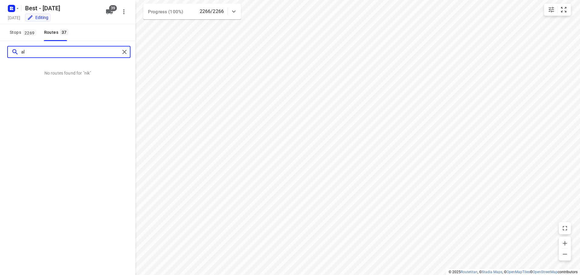
type input "alw"
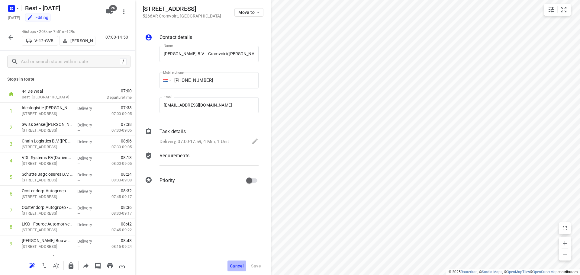
click at [243, 264] on span "Cancel" at bounding box center [237, 266] width 14 height 5
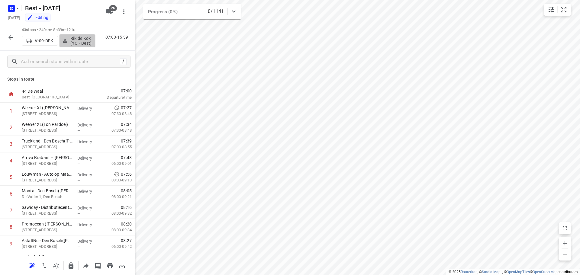
click at [89, 43] on p "Rik de Kok (YO - Best)" at bounding box center [81, 41] width 22 height 10
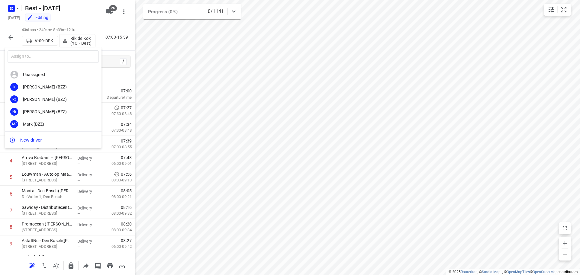
click at [50, 61] on input "text" at bounding box center [53, 56] width 91 height 12
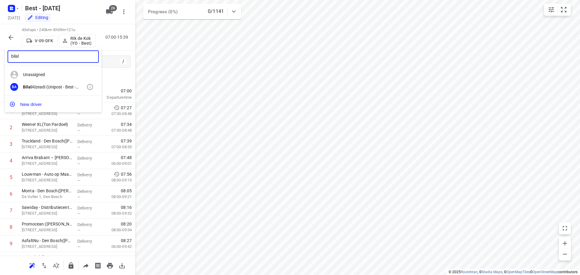
type input "bilal"
click at [28, 87] on b "Bilal" at bounding box center [27, 87] width 9 height 5
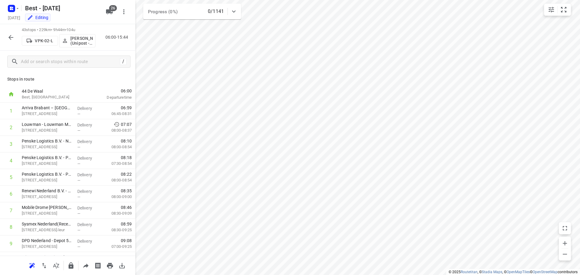
click at [10, 36] on icon "button" at bounding box center [10, 37] width 5 height 5
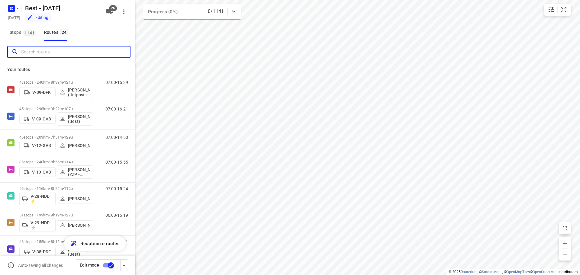
click at [48, 53] on input "Search routes" at bounding box center [75, 51] width 109 height 9
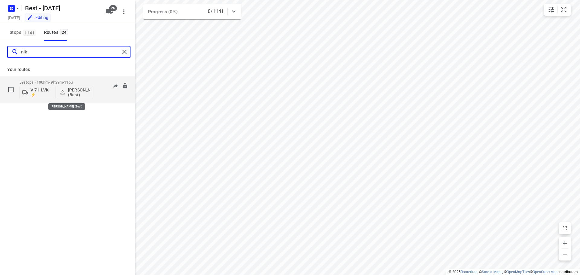
type input "nik"
click at [75, 93] on p "[PERSON_NAME] (Best)" at bounding box center [79, 93] width 22 height 10
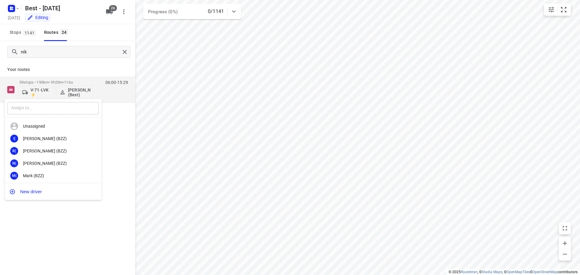
click at [68, 108] on input "text" at bounding box center [53, 108] width 91 height 12
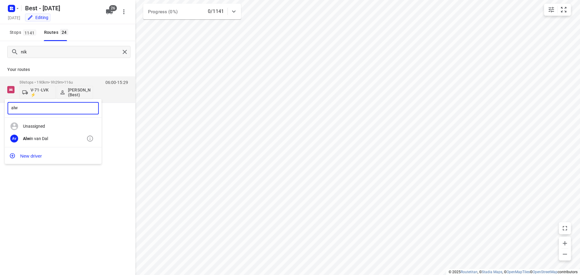
type input "alw"
click at [42, 139] on div "Alw in van Dal" at bounding box center [54, 138] width 63 height 5
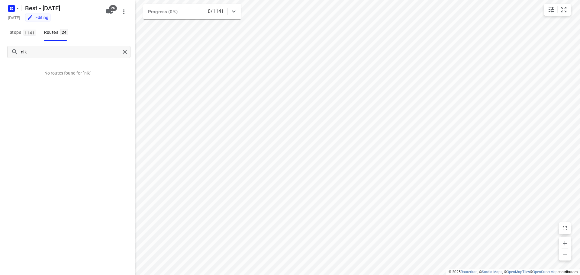
click at [131, 50] on div "nik" at bounding box center [67, 52] width 135 height 22
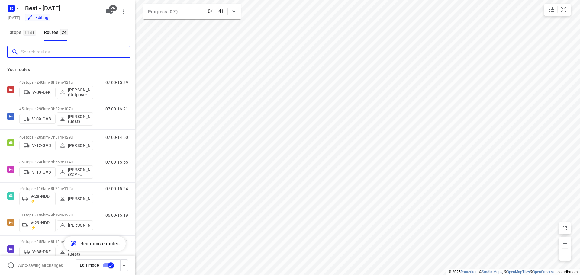
click at [82, 53] on input "Search routes" at bounding box center [75, 51] width 109 height 9
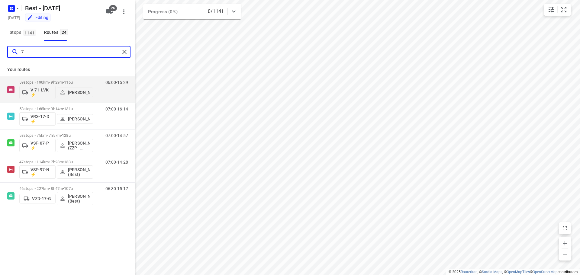
type input "70"
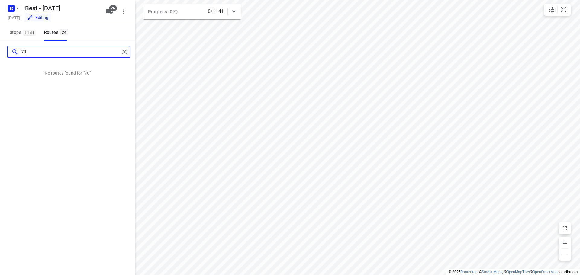
drag, startPoint x: 80, startPoint y: 52, endPoint x: -3, endPoint y: 43, distance: 83.7
click at [0, 43] on html "i © 2025 Routetitan , © Stadia Maps , © OpenMapTiles © OpenStreetMap contributo…" at bounding box center [290, 137] width 580 height 275
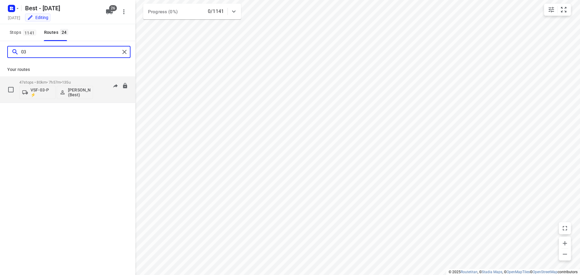
type input "03"
click at [41, 90] on p "VSF-03-P ⚡" at bounding box center [42, 93] width 22 height 10
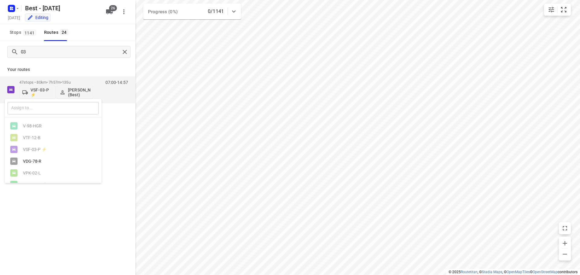
click at [28, 110] on input "text" at bounding box center [53, 108] width 91 height 12
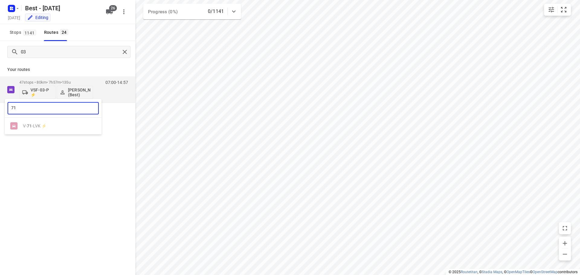
type input "71"
click at [76, 187] on div at bounding box center [290, 137] width 580 height 275
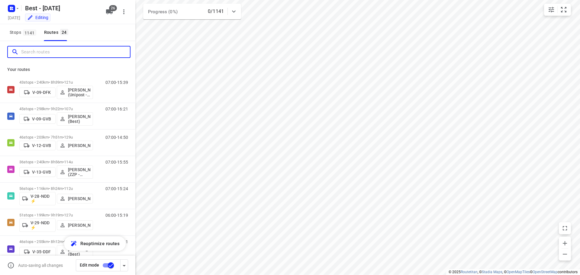
click at [63, 50] on input "Search routes" at bounding box center [75, 51] width 109 height 9
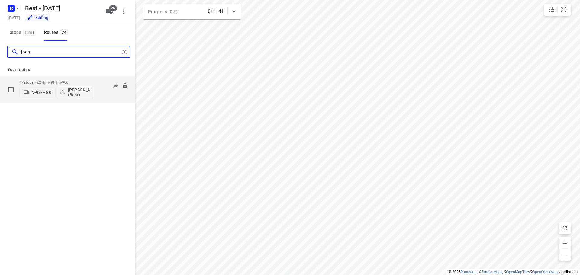
type input "joch"
click at [48, 79] on div "47 stops • 227km • 9h1m • 96u V-98-HGR Jochem Hoffard (Best)" at bounding box center [56, 89] width 74 height 25
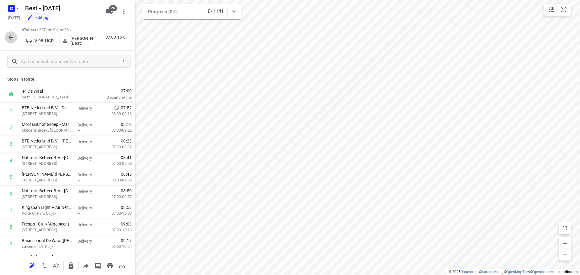
click at [8, 38] on icon "button" at bounding box center [10, 37] width 7 height 7
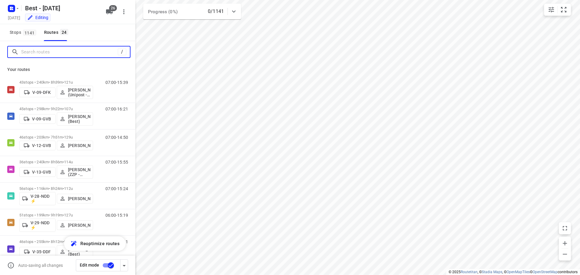
click at [79, 53] on input "Search routes" at bounding box center [69, 51] width 97 height 9
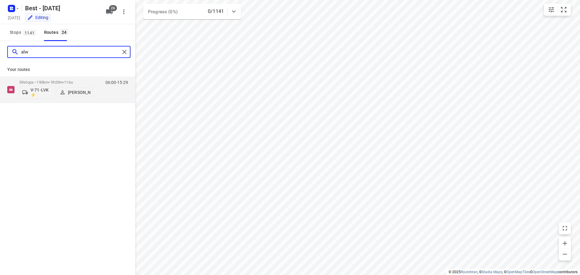
type input "alw"
click at [57, 187] on div "alw Your routes 59 stops • 190km • 9h29m • 116u V-71-LVK ⚡ Alwin van Dal 06:00-…" at bounding box center [67, 166] width 135 height 251
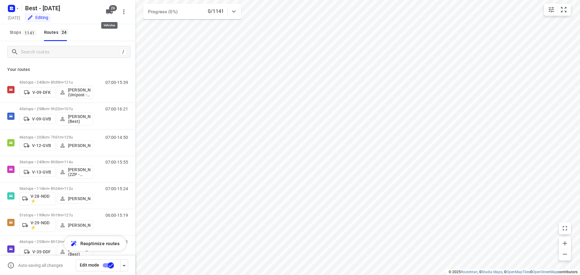
click at [109, 13] on icon "button" at bounding box center [109, 11] width 7 height 5
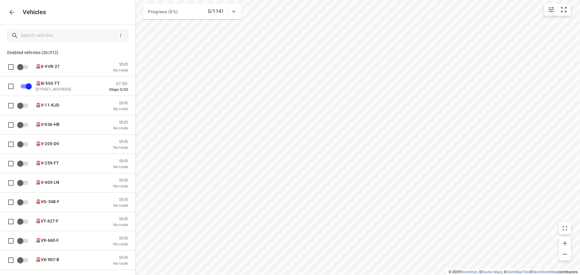
click at [6, 10] on div "Vehicles" at bounding box center [67, 12] width 135 height 24
click at [9, 11] on icon "button" at bounding box center [11, 12] width 7 height 7
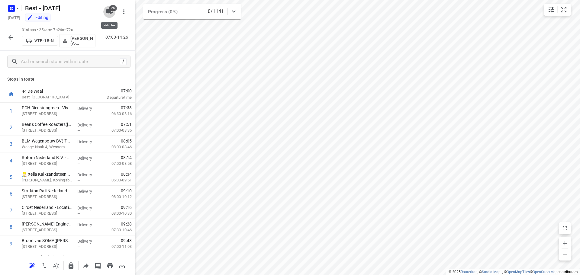
click at [108, 11] on icon "button" at bounding box center [109, 11] width 7 height 5
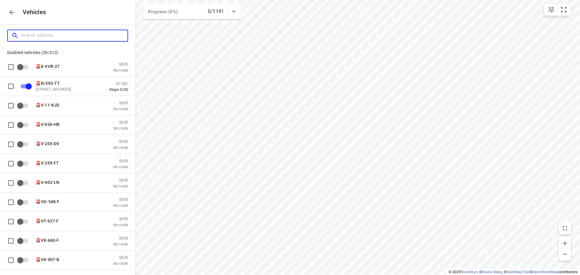
click at [57, 35] on input "Search vehicles" at bounding box center [74, 35] width 106 height 9
type input "v"
checkbox input "false"
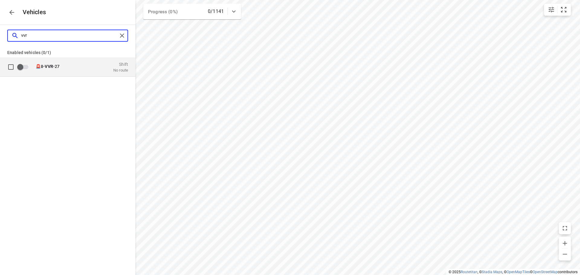
type input "vvr"
click at [83, 70] on div "🚨8- VVR -27 Shift No route" at bounding box center [80, 66] width 96 height 11
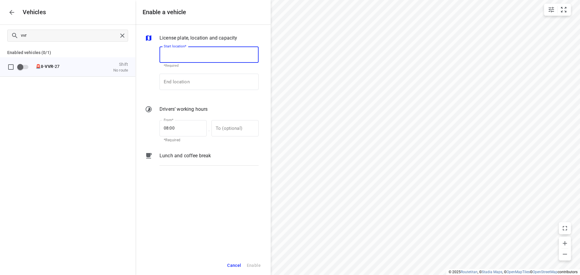
click at [205, 58] on input "Start location*" at bounding box center [209, 55] width 99 height 16
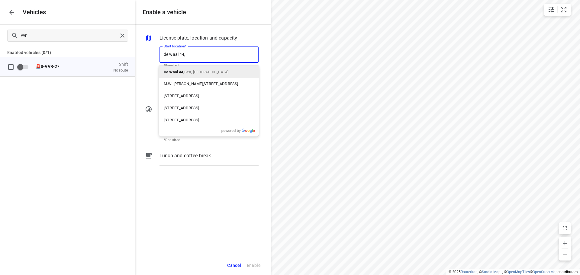
type input "de waal 44,"
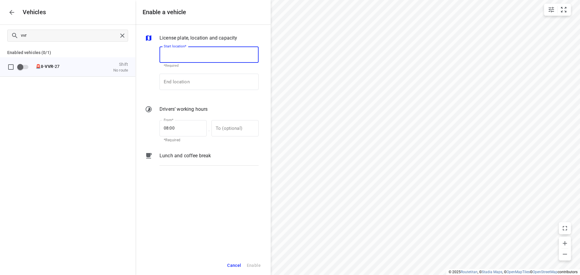
click at [205, 58] on input "Start location*" at bounding box center [209, 55] width 99 height 16
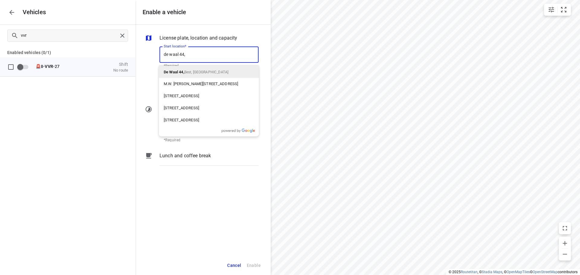
click at [191, 72] on span "Best, Nederland" at bounding box center [206, 72] width 44 height 4
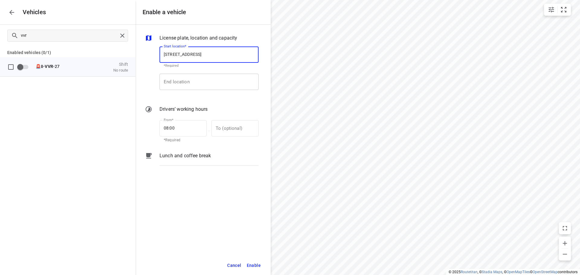
type input "De Waal 44, 5684 PH Best, Netherlands"
click at [189, 84] on input "End location" at bounding box center [209, 82] width 99 height 16
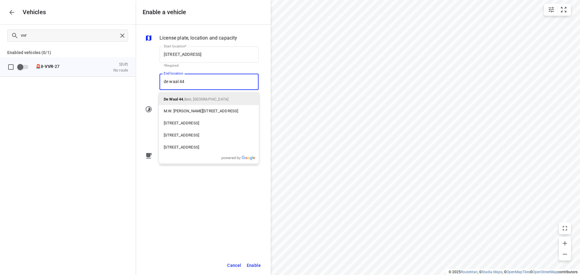
click at [193, 102] on p "De Waal 44 , Best, Nederland" at bounding box center [196, 99] width 65 height 7
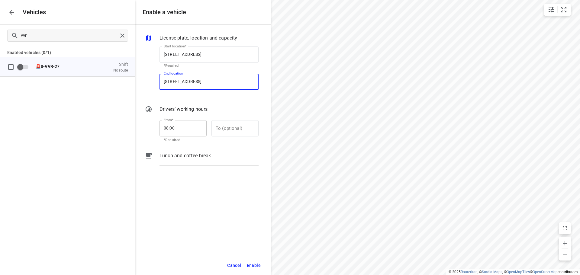
type input "De Waal 44, 5684 PH Best, Netherlands"
drag, startPoint x: 186, startPoint y: 131, endPoint x: 67, endPoint y: 103, distance: 122.4
click at [67, 103] on div "Enable a vehicle License plate, location and capacity Start location* De Waal 4…" at bounding box center [67, 137] width 135 height 275
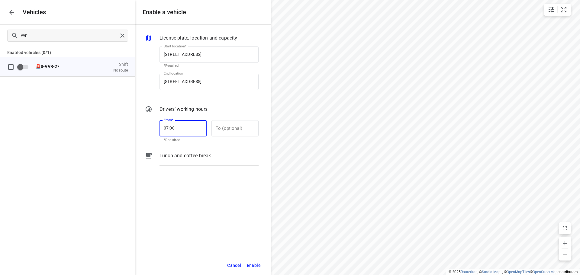
type input "07:00"
click at [234, 199] on div "License plate, location and capacity Start location* De Waal 44, 5684 PH Best, …" at bounding box center [202, 140] width 135 height 231
click at [249, 266] on span "Enable" at bounding box center [254, 266] width 14 height 8
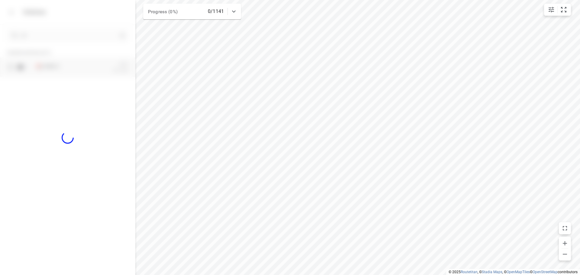
checkbox input "true"
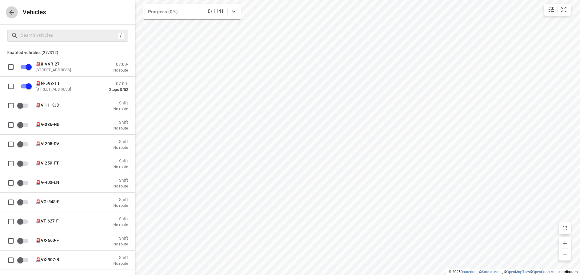
click at [15, 12] on icon "button" at bounding box center [11, 12] width 7 height 7
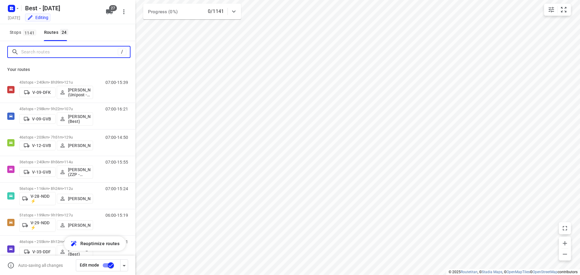
click at [55, 56] on input "Search routes" at bounding box center [69, 51] width 97 height 9
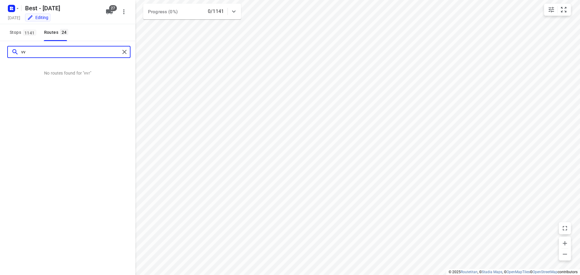
type input "v"
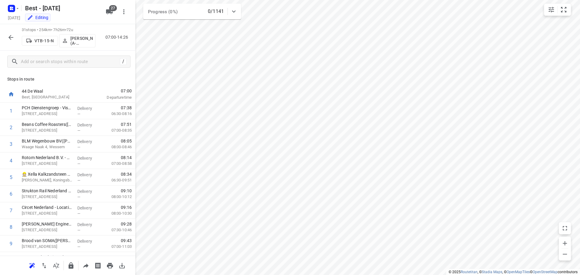
click at [36, 42] on p "VTB-15-N" at bounding box center [43, 40] width 19 height 5
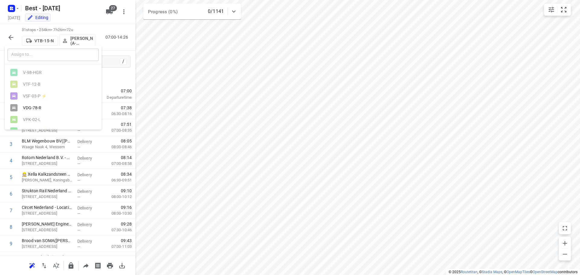
click at [35, 54] on input "text" at bounding box center [53, 55] width 91 height 12
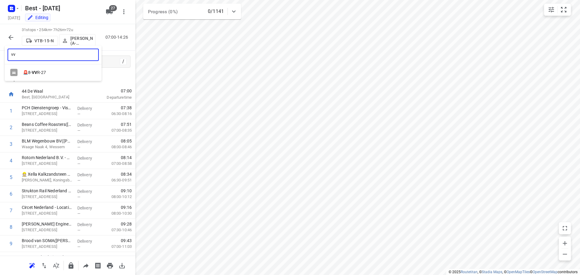
type input "vv"
click at [40, 69] on div "🚨8- VV R-27" at bounding box center [53, 73] width 97 height 12
click at [9, 36] on icon "button" at bounding box center [10, 37] width 7 height 7
click at [40, 38] on span "VTB-15-N" at bounding box center [39, 41] width 31 height 6
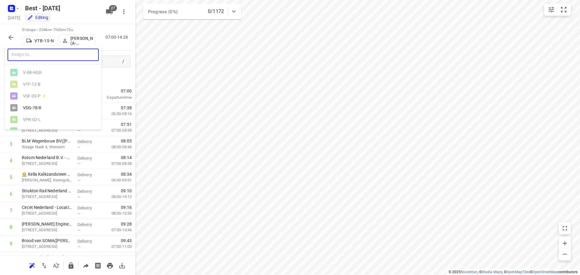
click at [43, 51] on input "text" at bounding box center [53, 55] width 91 height 12
type input "vvr"
click at [108, 41] on div at bounding box center [290, 137] width 580 height 275
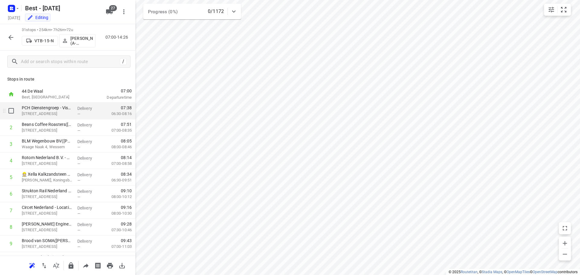
click at [12, 109] on input "checkbox" at bounding box center [11, 111] width 12 height 12
checkbox input "true"
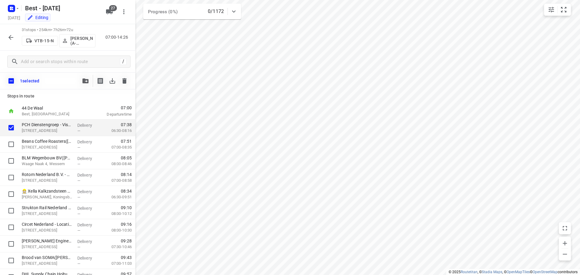
click at [7, 78] on input "checkbox" at bounding box center [11, 81] width 13 height 13
checkbox input "true"
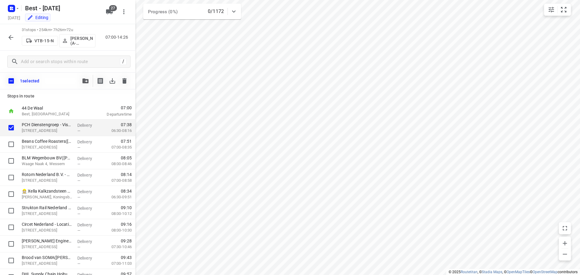
checkbox input "true"
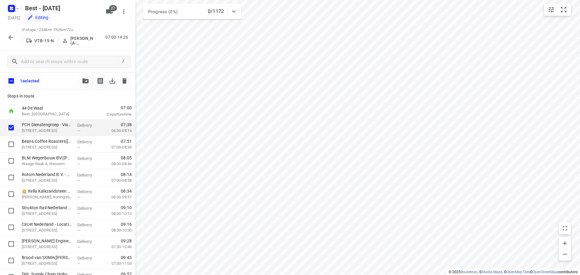
checkbox input "true"
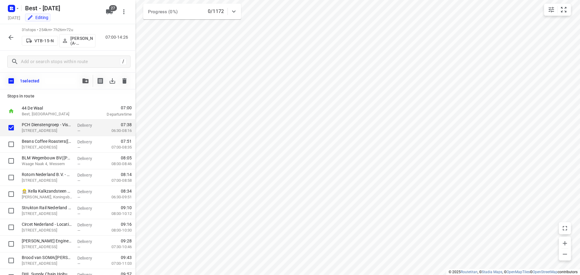
checkbox input "true"
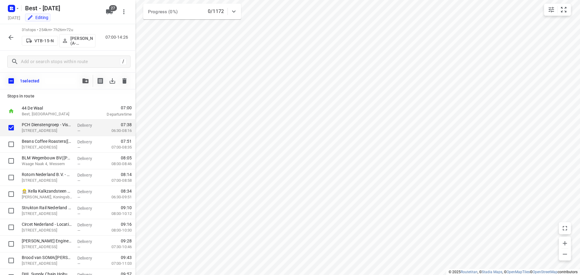
checkbox input "true"
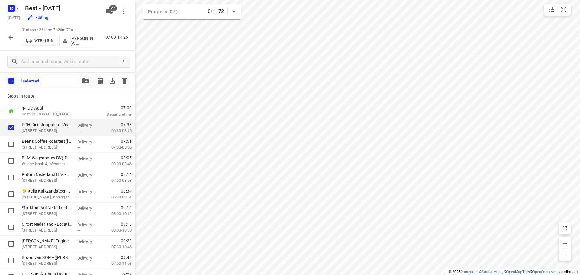
checkbox input "true"
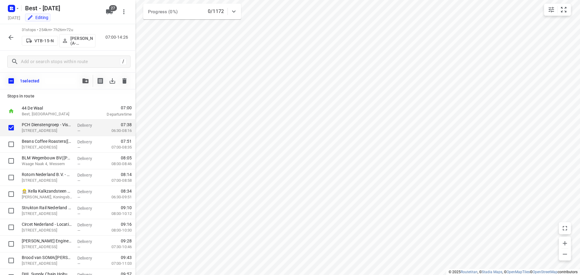
checkbox input "true"
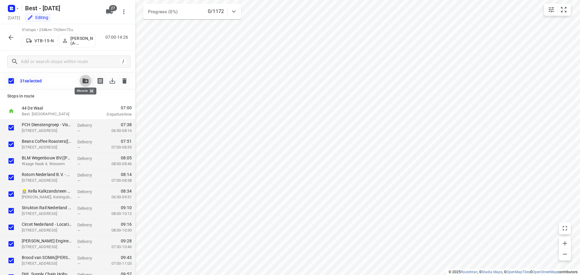
click at [86, 82] on icon "button" at bounding box center [86, 81] width 6 height 5
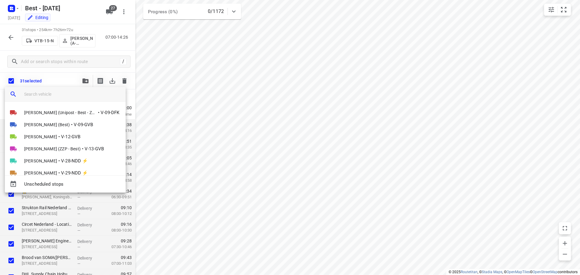
click at [56, 96] on input "search vehicle" at bounding box center [72, 94] width 97 height 9
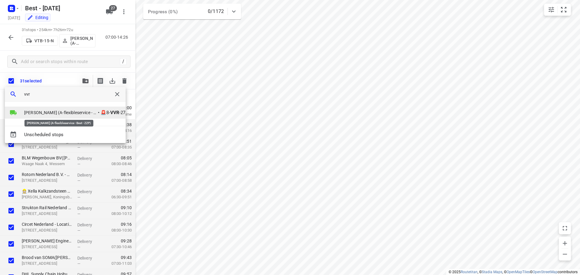
type input "vvr"
click at [51, 113] on span "[PERSON_NAME] (A-flexibleservice - Best - ZZP)" at bounding box center [60, 113] width 73 height 6
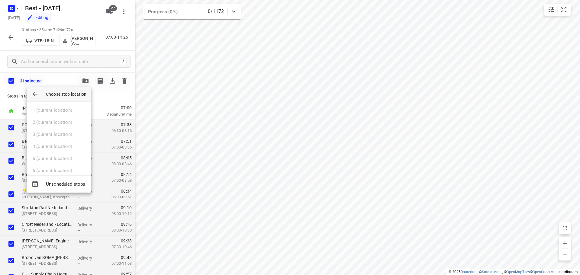
click at [34, 93] on icon "button" at bounding box center [34, 94] width 7 height 7
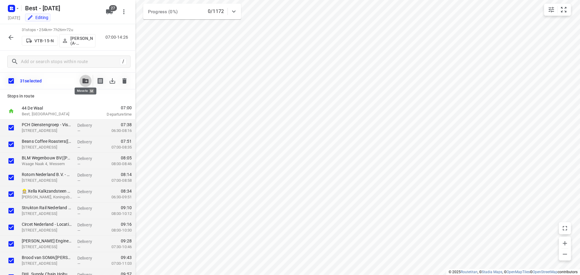
click at [12, 38] on icon "button" at bounding box center [10, 37] width 7 height 7
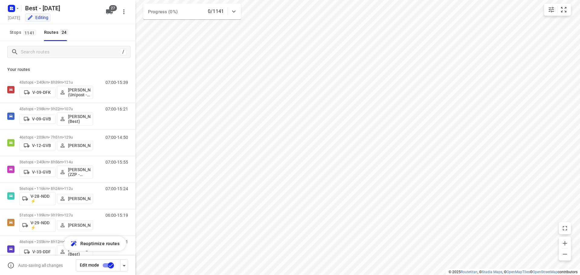
checkbox input "true"
click at [67, 50] on input "Search routes" at bounding box center [69, 51] width 97 height 9
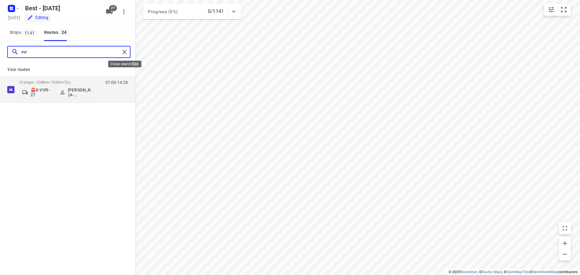
type input "vvr"
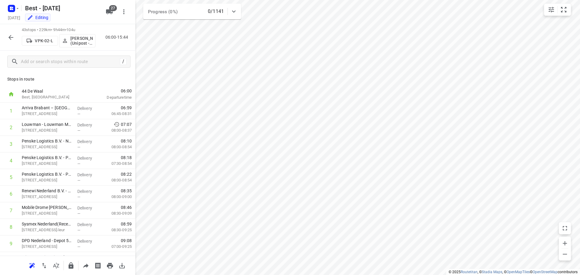
click at [12, 37] on icon "button" at bounding box center [10, 37] width 5 height 5
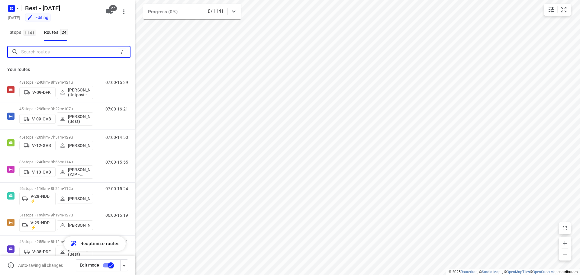
click at [38, 49] on input "Search routes" at bounding box center [69, 51] width 97 height 9
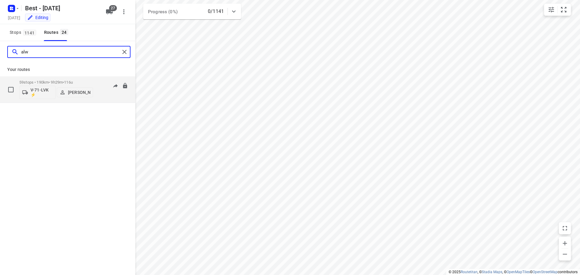
type input "alw"
click at [41, 91] on p "V-71-LVK ⚡" at bounding box center [42, 93] width 22 height 10
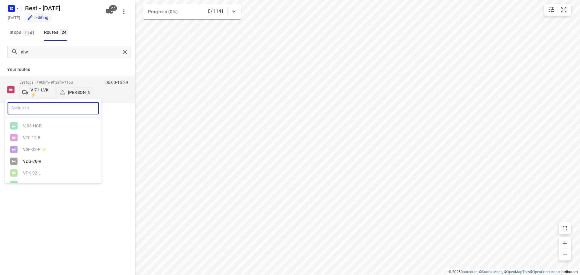
click at [37, 110] on input "text" at bounding box center [53, 108] width 91 height 12
type input "15"
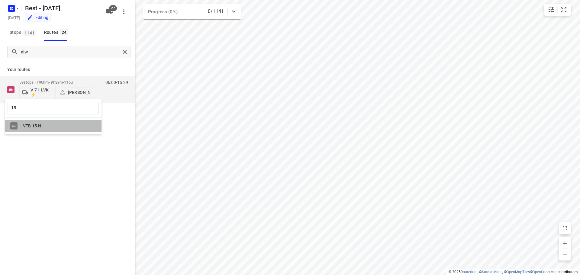
click at [33, 128] on div "VTB- 15 -N" at bounding box center [54, 126] width 63 height 5
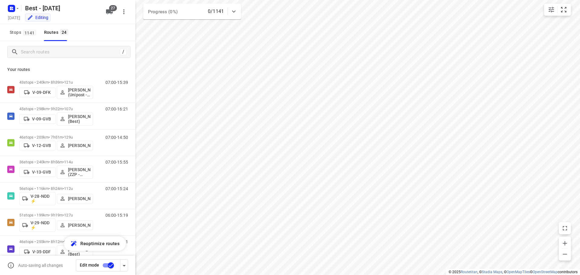
checkbox input "true"
click at [31, 48] on input "Search routes" at bounding box center [69, 51] width 97 height 9
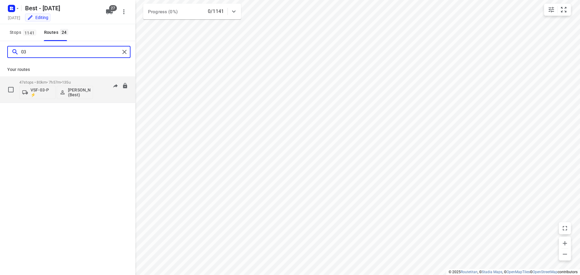
type input "03"
click at [50, 94] on p "VSF-03-P ⚡" at bounding box center [42, 93] width 22 height 10
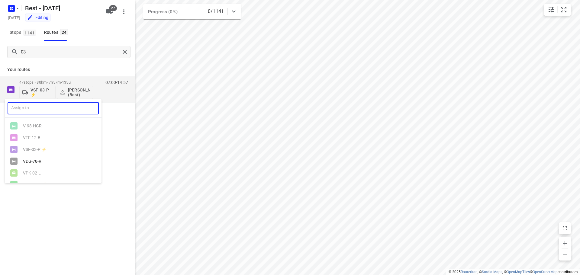
click at [57, 105] on input "text" at bounding box center [53, 108] width 91 height 12
type input "71"
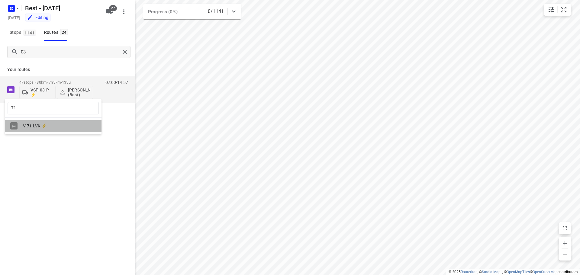
click at [29, 125] on b "71" at bounding box center [29, 126] width 5 height 5
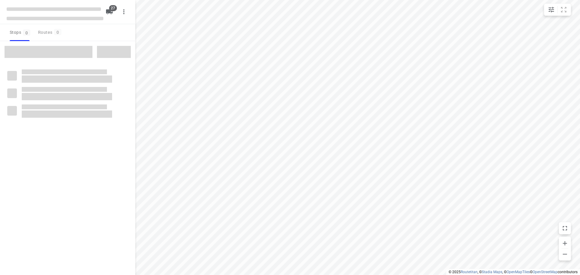
checkbox input "true"
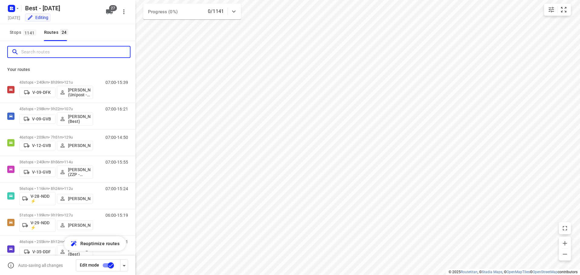
click at [55, 55] on input "Search routes" at bounding box center [75, 51] width 109 height 9
type input "3"
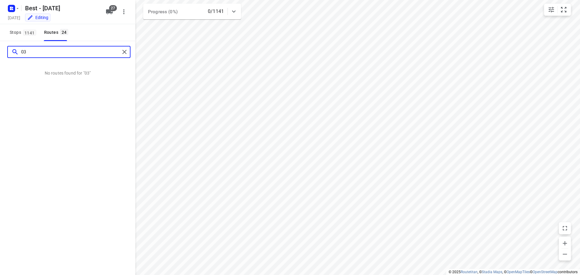
type input "0"
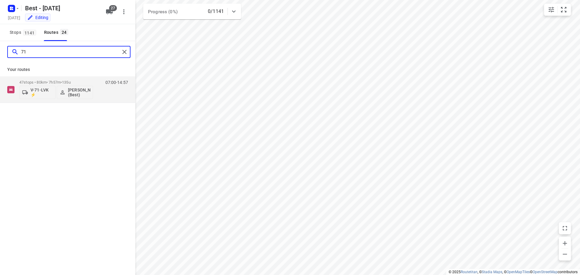
type input "7"
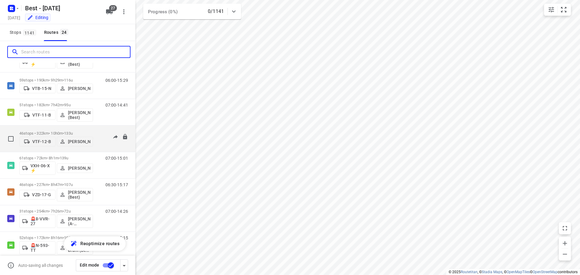
scroll to position [465, 0]
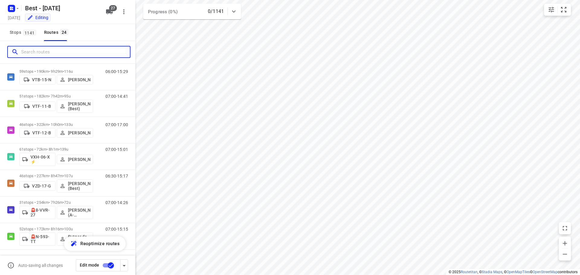
click at [47, 51] on input "Search routes" at bounding box center [75, 51] width 109 height 9
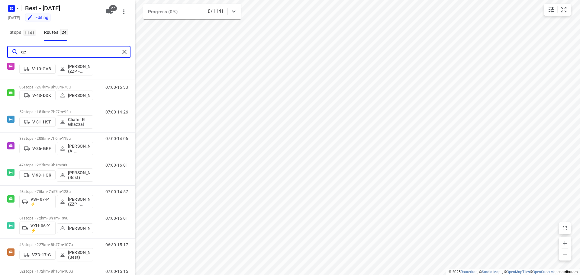
scroll to position [0, 0]
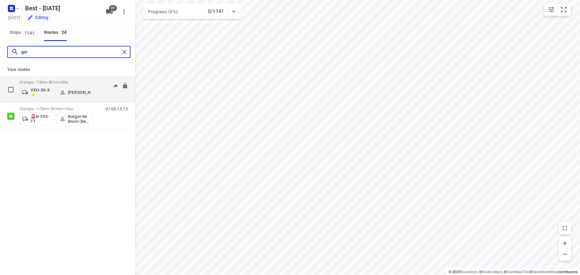
type input "ger"
click at [60, 83] on p "61 stops • 72km • 8h1m • 139u" at bounding box center [56, 82] width 74 height 5
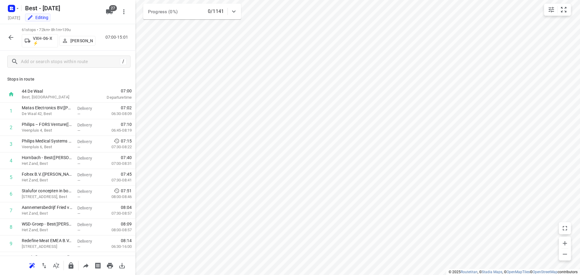
click at [83, 43] on p "[PERSON_NAME]" at bounding box center [81, 40] width 22 height 5
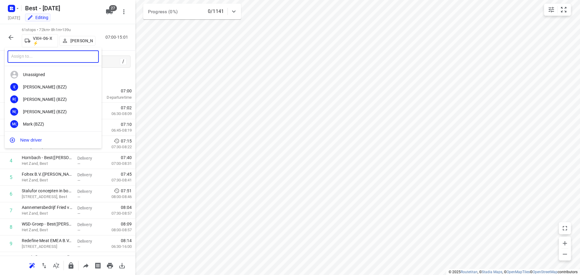
click at [74, 61] on input "text" at bounding box center [53, 56] width 91 height 12
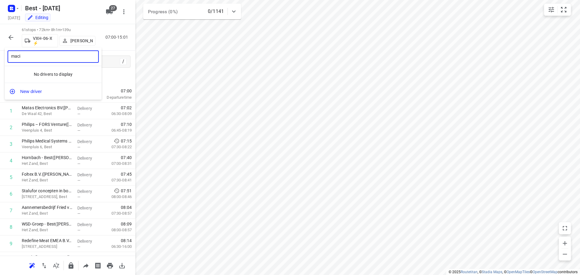
type input "maci"
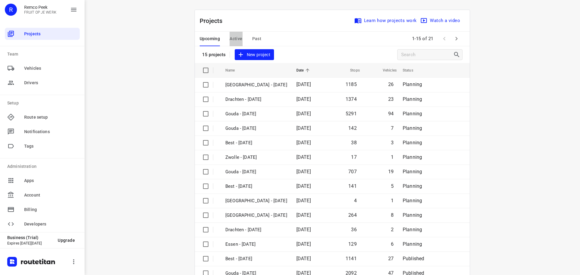
click at [230, 41] on span "Active" at bounding box center [236, 39] width 13 height 8
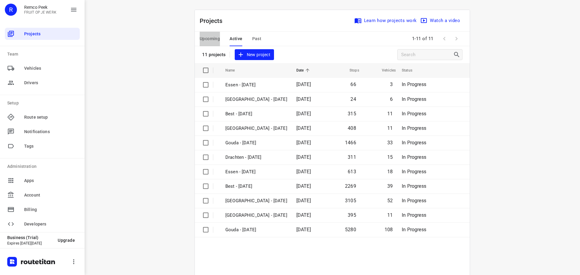
click at [204, 33] on button "Upcoming" at bounding box center [210, 39] width 20 height 15
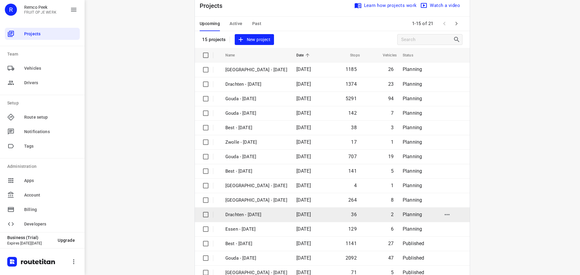
scroll to position [30, 0]
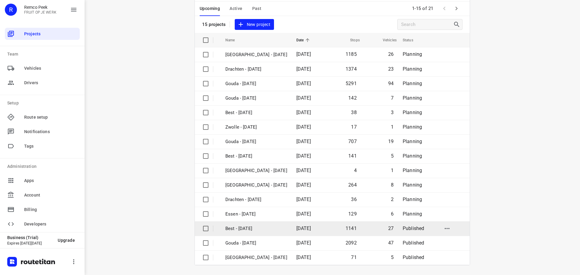
click at [257, 232] on p "Best - [DATE]" at bounding box center [256, 228] width 62 height 7
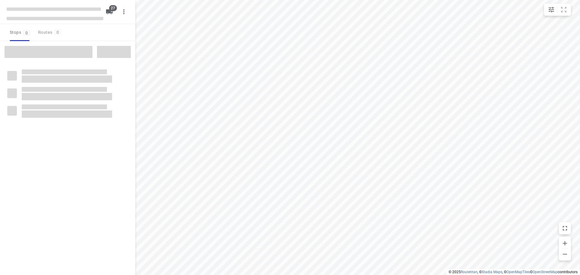
checkbox input "true"
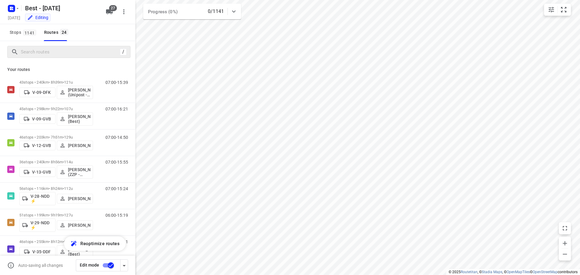
click at [41, 57] on div "/" at bounding box center [68, 52] width 123 height 12
click at [45, 55] on input "Search routes" at bounding box center [75, 51] width 109 height 9
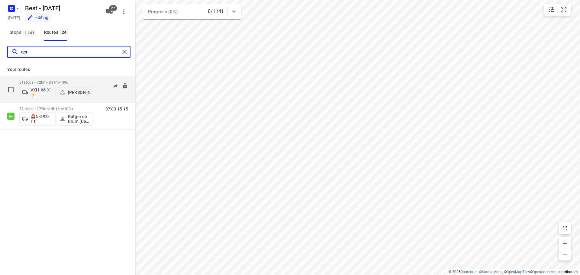
type input "ger"
click at [86, 91] on p "[PERSON_NAME]" at bounding box center [79, 92] width 22 height 5
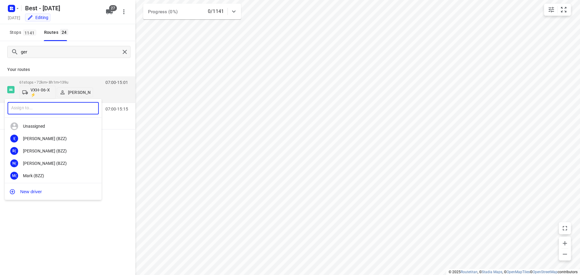
click at [66, 108] on input "text" at bounding box center [53, 108] width 91 height 12
type input "emr"
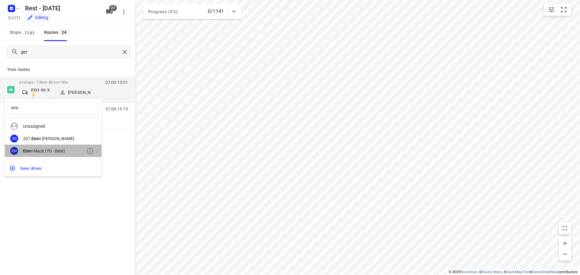
click at [33, 154] on div "EM Emr e Macit (YO - Best)" at bounding box center [53, 151] width 97 height 12
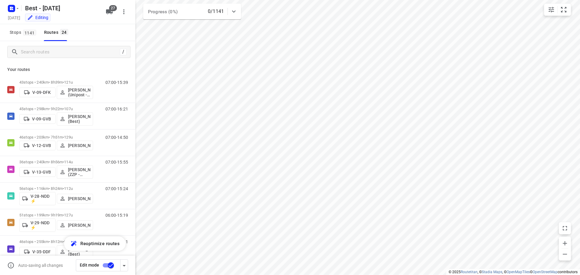
click at [64, 45] on div "/" at bounding box center [67, 52] width 135 height 22
click at [73, 49] on input "Search routes" at bounding box center [75, 51] width 109 height 9
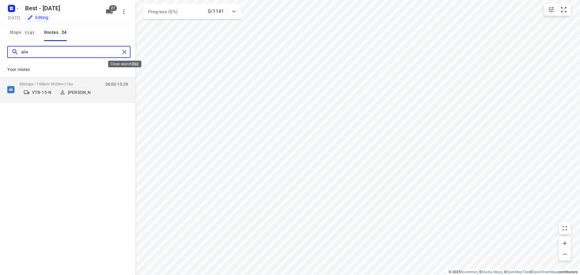
type input "alw"
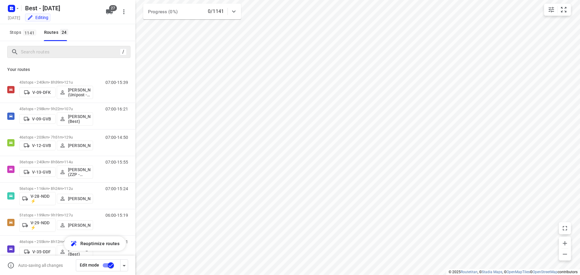
click at [110, 264] on input "checkbox" at bounding box center [111, 265] width 34 height 11
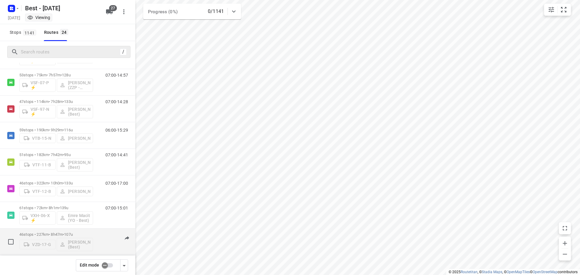
scroll to position [465, 0]
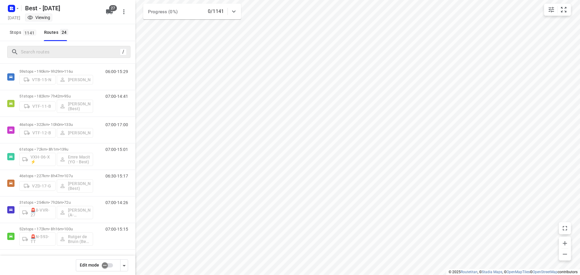
click at [104, 268] on input "checkbox" at bounding box center [105, 265] width 34 height 11
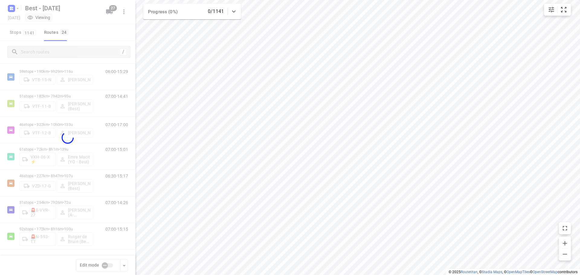
checkbox input "true"
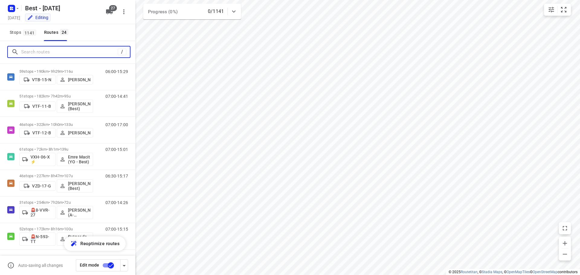
click at [42, 55] on input "Search routes" at bounding box center [69, 51] width 97 height 9
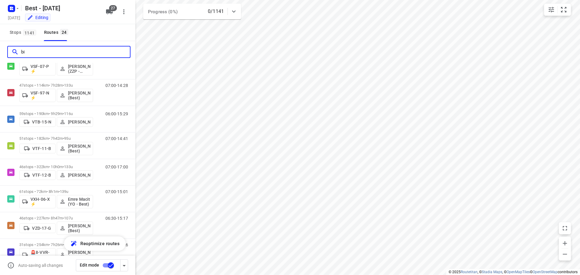
scroll to position [0, 0]
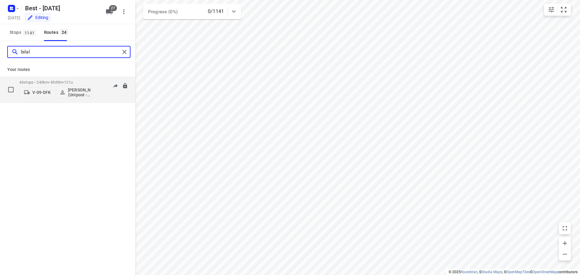
type input "bilal"
click at [52, 83] on p "43 stops • 240km • 8h39m • 121u" at bounding box center [56, 82] width 74 height 5
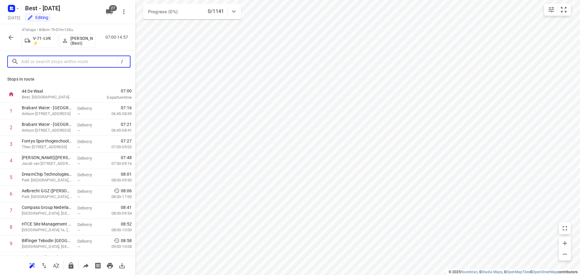
click at [51, 59] on input "text" at bounding box center [69, 61] width 97 height 9
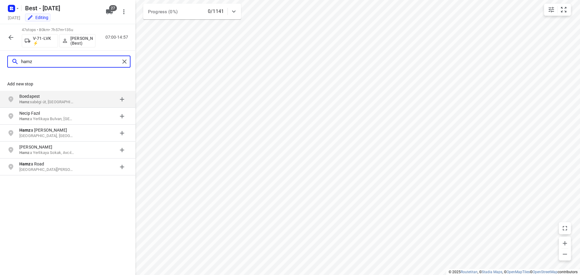
type input "hamz"
click at [6, 35] on button "button" at bounding box center [11, 37] width 12 height 12
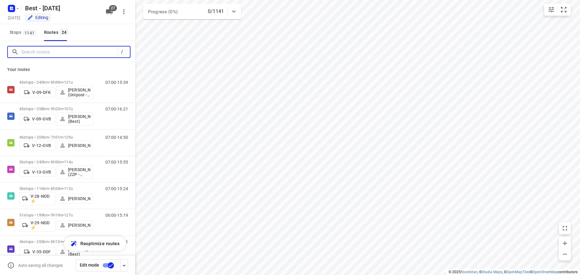
click at [35, 54] on input "Search routes" at bounding box center [69, 51] width 97 height 9
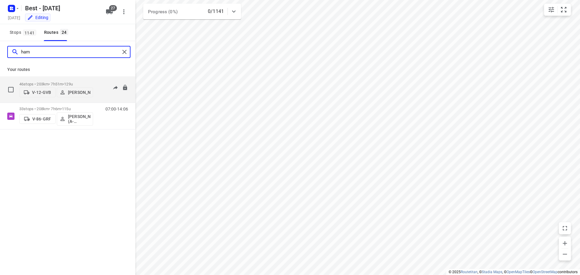
type input "ham"
click at [56, 82] on p "46 stops • 203km • 7h51m • 129u" at bounding box center [56, 84] width 74 height 5
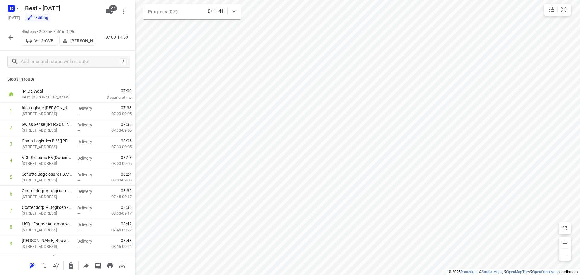
click at [69, 44] on span "[PERSON_NAME]" at bounding box center [77, 41] width 31 height 6
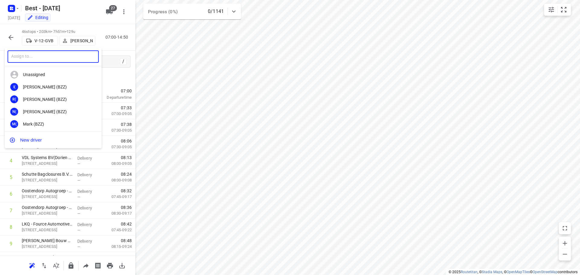
click at [73, 62] on input "text" at bounding box center [53, 56] width 91 height 12
click at [68, 59] on input "[PERSON_NAME]" at bounding box center [53, 56] width 91 height 12
type input "[PERSON_NAME]"
click at [56, 103] on div "OA [PERSON_NAME] (Unipost - Best - ZZP)" at bounding box center [53, 99] width 97 height 12
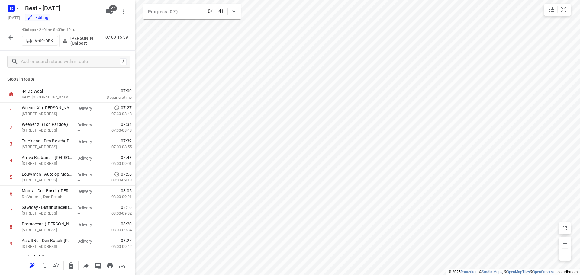
click at [84, 43] on p "[PERSON_NAME] (Unipost - Best - ZZP)" at bounding box center [81, 41] width 22 height 10
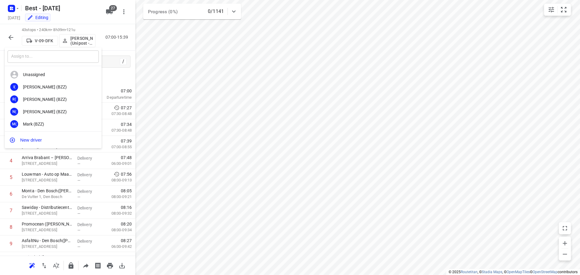
click at [35, 57] on input "text" at bounding box center [53, 56] width 91 height 12
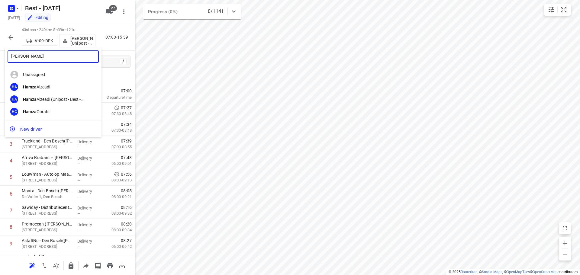
type input "[PERSON_NAME]"
click at [46, 85] on div "[PERSON_NAME]" at bounding box center [54, 87] width 63 height 5
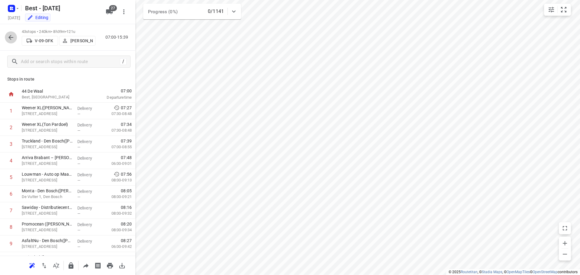
click at [13, 36] on icon "button" at bounding box center [10, 37] width 7 height 7
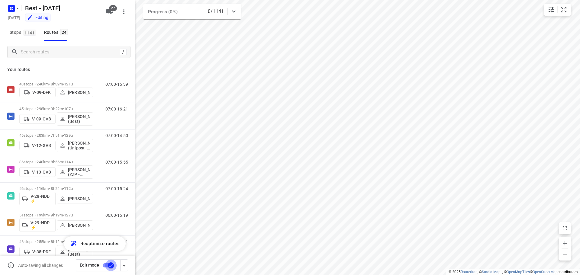
click at [111, 266] on input "checkbox" at bounding box center [111, 265] width 34 height 11
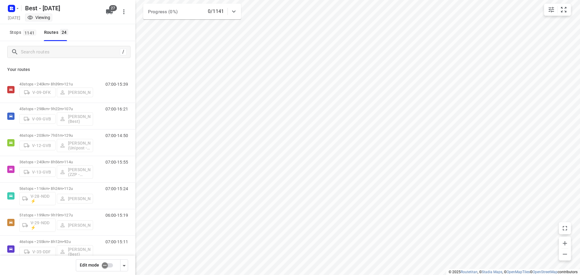
click at [105, 266] on input "checkbox" at bounding box center [105, 265] width 34 height 11
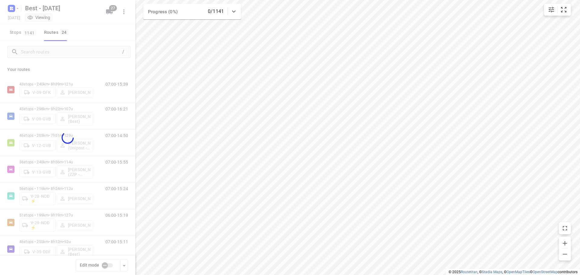
checkbox input "true"
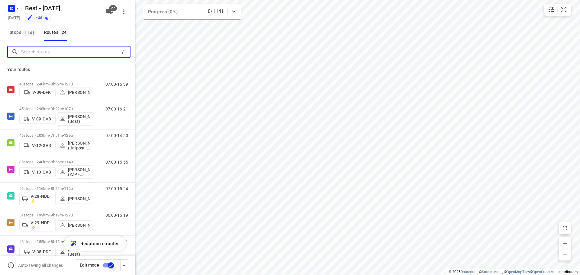
click at [67, 53] on input "Search routes" at bounding box center [70, 51] width 99 height 9
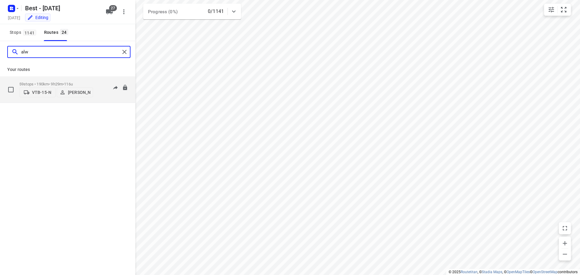
type input "alw"
click at [78, 93] on p "[PERSON_NAME]" at bounding box center [79, 92] width 22 height 5
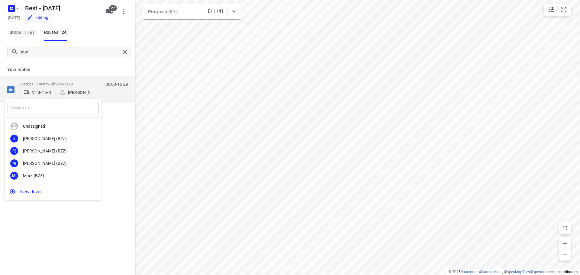
click at [42, 105] on input "text" at bounding box center [53, 108] width 91 height 12
type input "o"
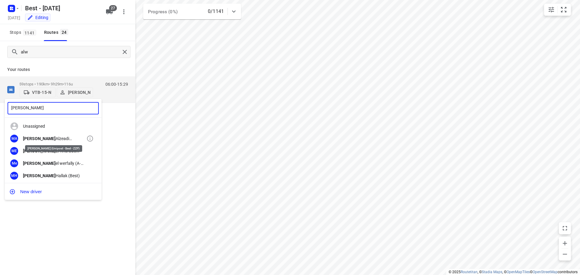
type input "[PERSON_NAME]"
click at [46, 140] on div "[PERSON_NAME] (Unipost - Best - ZZP)" at bounding box center [54, 138] width 63 height 5
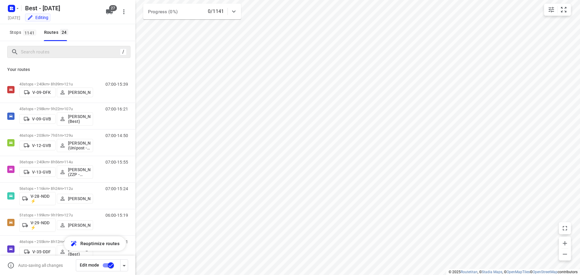
click at [109, 265] on input "checkbox" at bounding box center [111, 265] width 34 height 11
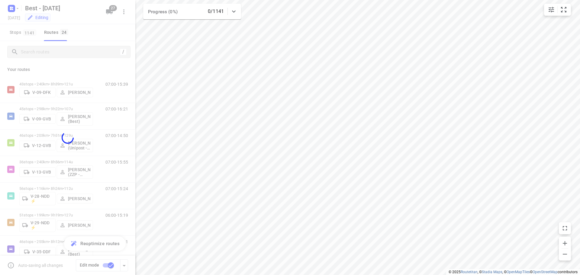
checkbox input "false"
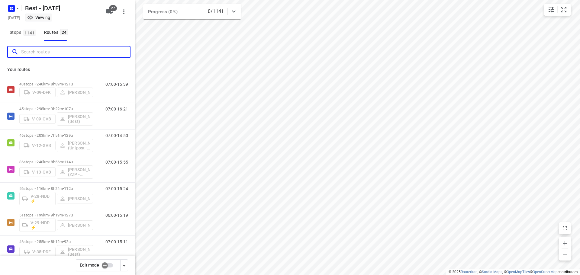
click at [40, 53] on input "Search routes" at bounding box center [75, 51] width 109 height 9
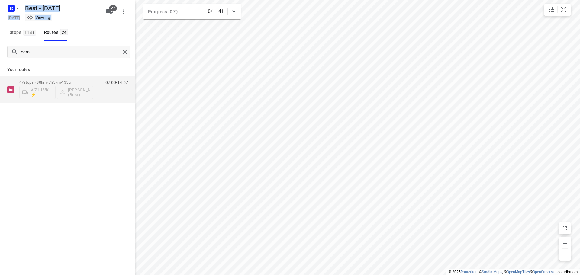
drag, startPoint x: 96, startPoint y: 57, endPoint x: -54, endPoint y: 43, distance: 151.5
click at [0, 43] on html "i © 2025 Routetitan , © Stadia Maps , © OpenMapTiles © OpenStreetMap contributo…" at bounding box center [290, 137] width 580 height 275
click at [47, 53] on input "dem" at bounding box center [70, 51] width 99 height 9
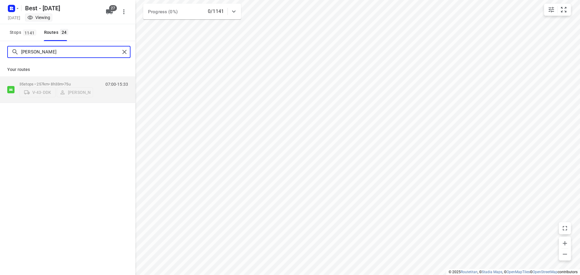
click at [84, 47] on input "[PERSON_NAME]" at bounding box center [70, 51] width 99 height 9
type input "eug"
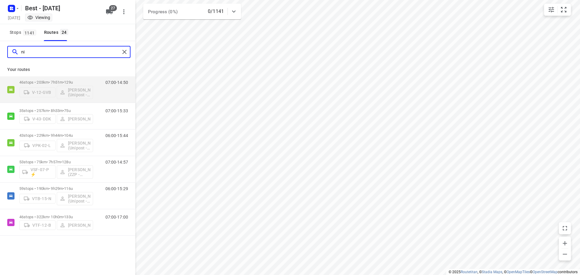
type input "n"
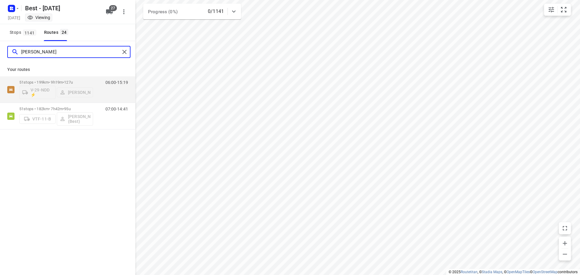
drag, startPoint x: 36, startPoint y: 56, endPoint x: -33, endPoint y: 47, distance: 68.9
click at [0, 47] on html "i © 2025 Routetitan , © Stadia Maps , © OpenMapTiles © OpenStreetMap contributo…" at bounding box center [290, 137] width 580 height 275
drag, startPoint x: 44, startPoint y: 55, endPoint x: -40, endPoint y: 41, distance: 85.1
click at [0, 41] on html "i © 2025 Routetitan , © Stadia Maps , © OpenMapTiles © OpenStreetMap contributo…" at bounding box center [290, 137] width 580 height 275
type input "mark"
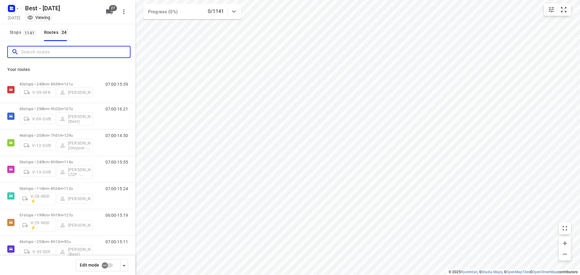
drag, startPoint x: 29, startPoint y: 50, endPoint x: 39, endPoint y: 54, distance: 10.2
click at [39, 54] on input "Search routes" at bounding box center [75, 51] width 109 height 9
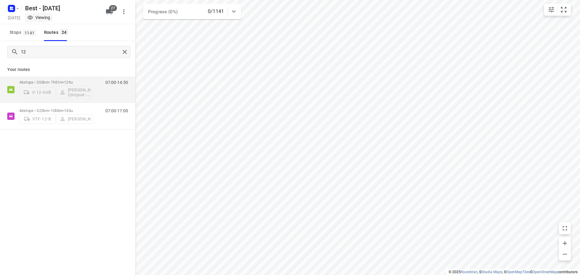
drag, startPoint x: 72, startPoint y: 61, endPoint x: 68, endPoint y: 54, distance: 8.7
click at [72, 61] on div "12" at bounding box center [67, 52] width 135 height 22
drag, startPoint x: -9, startPoint y: 41, endPoint x: -74, endPoint y: 28, distance: 66.9
click at [0, 28] on html "i © 2025 Routetitan , © Stadia Maps , © OpenMapTiles © OpenStreetMap contributo…" at bounding box center [290, 137] width 580 height 275
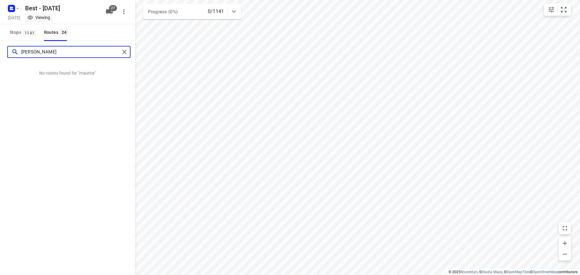
type input "mauric"
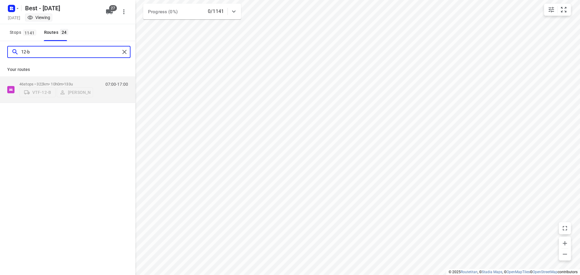
click at [2, 51] on div "12-b" at bounding box center [67, 52] width 135 height 22
click at [62, 49] on input "hamz" at bounding box center [70, 51] width 99 height 9
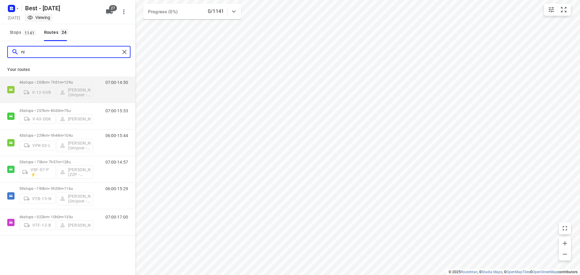
type input "nik"
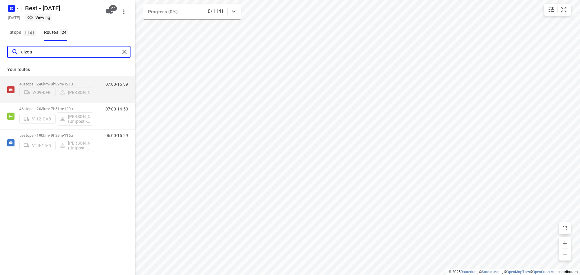
click at [45, 55] on input "alzea" at bounding box center [70, 51] width 99 height 9
drag, startPoint x: 54, startPoint y: 58, endPoint x: 13, endPoint y: 55, distance: 40.9
click at [13, 55] on div "alzea" at bounding box center [68, 52] width 123 height 12
click at [38, 51] on input "alzea" at bounding box center [70, 51] width 99 height 9
type input "09"
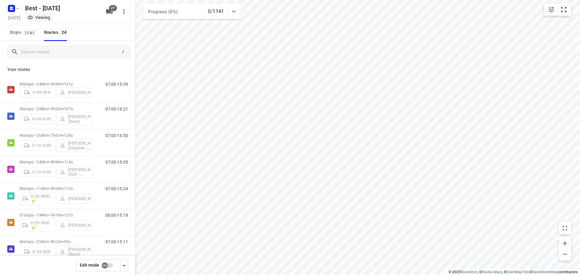
click at [43, 60] on div "/" at bounding box center [67, 52] width 135 height 22
click at [41, 52] on input "Search routes" at bounding box center [69, 51] width 97 height 9
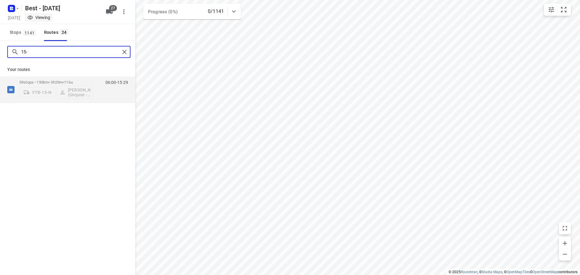
drag, startPoint x: 48, startPoint y: 55, endPoint x: -18, endPoint y: 50, distance: 66.1
click at [0, 50] on html "i © 2025 Routetitan , © Stadia Maps , © OpenMapTiles © OpenStreetMap contributo…" at bounding box center [290, 137] width 580 height 275
drag, startPoint x: 113, startPoint y: 56, endPoint x: 110, endPoint y: 54, distance: 3.5
click at [112, 55] on input "15-" at bounding box center [70, 51] width 99 height 9
type input "joch"
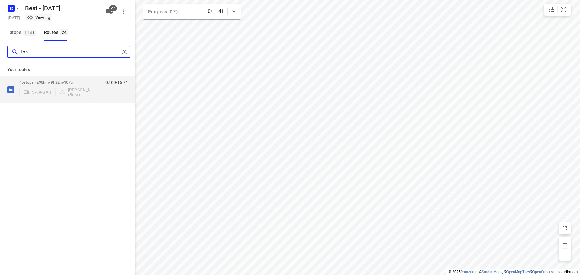
type input "m"
type input "[PERSON_NAME]"
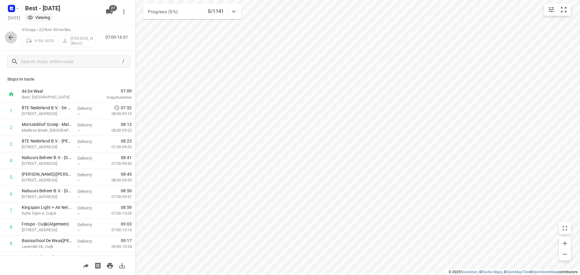
click at [8, 36] on icon "button" at bounding box center [10, 37] width 7 height 7
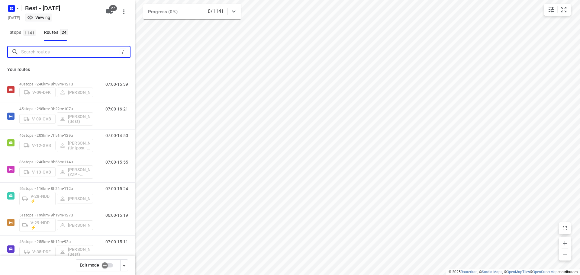
click at [50, 54] on input "Search routes" at bounding box center [70, 51] width 99 height 9
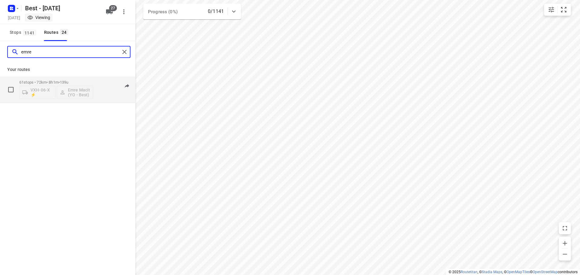
type input "emre"
click at [50, 77] on div "61 stops • 72km • 8h1m • 139u VXH-06-X ⚡ Emre Macit (YO - Best)" at bounding box center [56, 89] width 74 height 25
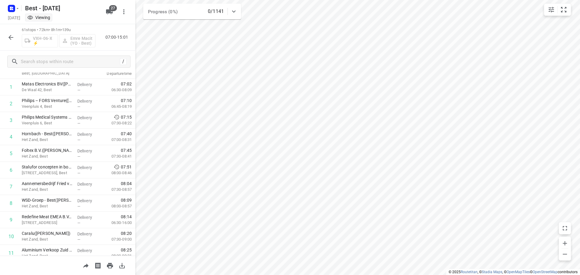
scroll to position [30, 0]
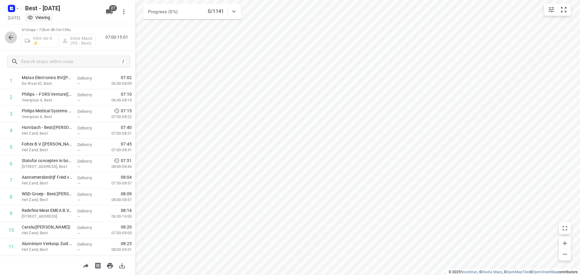
click at [15, 37] on button "button" at bounding box center [11, 37] width 12 height 12
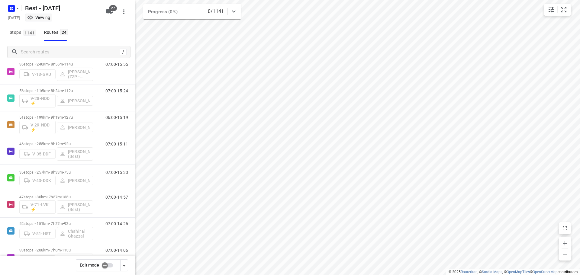
scroll to position [0, 0]
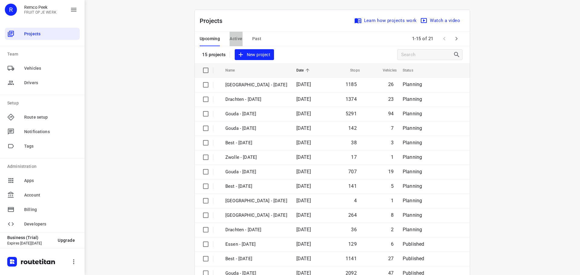
click at [232, 41] on span "Active" at bounding box center [236, 39] width 13 height 8
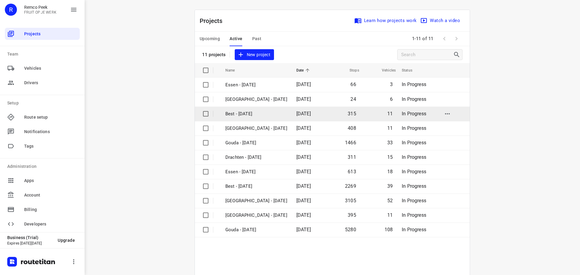
click at [231, 113] on p "Best - [DATE]" at bounding box center [256, 114] width 62 height 7
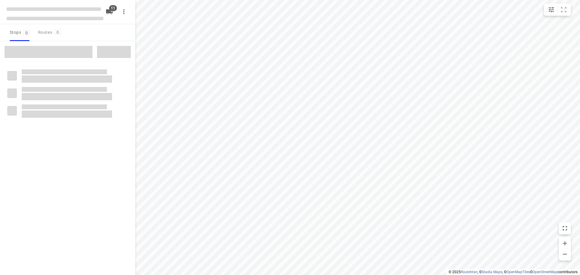
checkbox input "true"
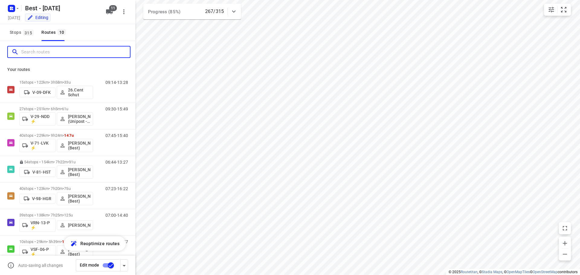
click at [65, 48] on input "Search routes" at bounding box center [75, 51] width 109 height 9
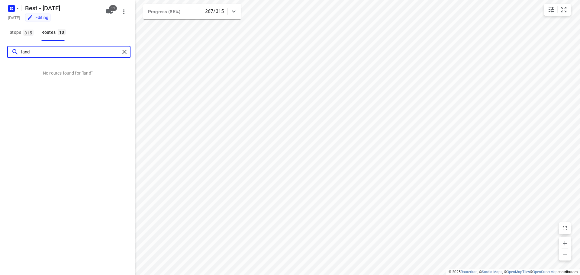
type input "lan"
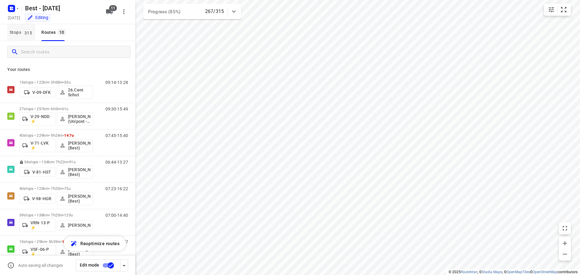
click at [32, 37] on button "Stops 315" at bounding box center [21, 32] width 28 height 17
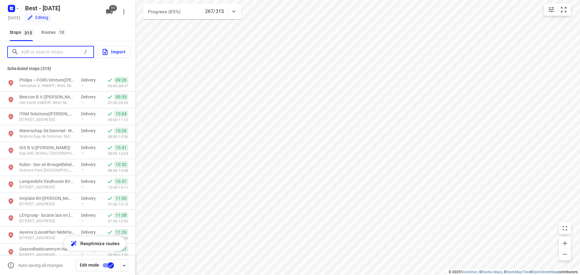
click at [37, 52] on input "Add or search stops" at bounding box center [51, 51] width 60 height 9
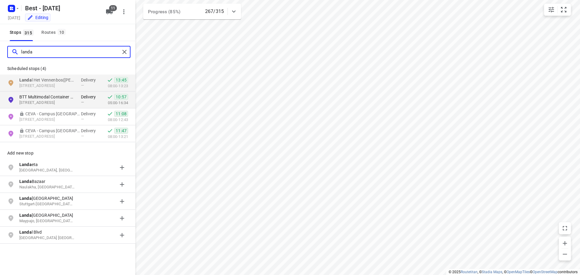
type input "landa"
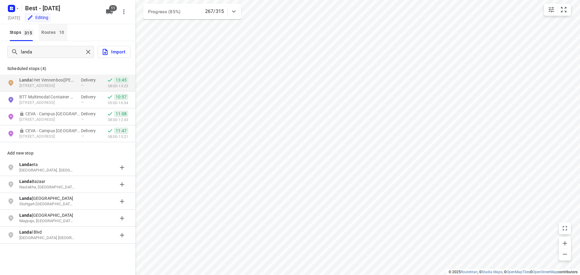
click at [55, 29] on div "Routes 10" at bounding box center [54, 33] width 26 height 8
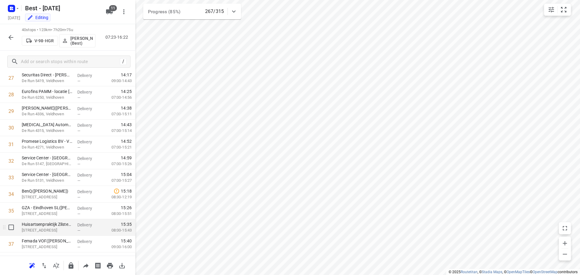
scroll to position [468, 0]
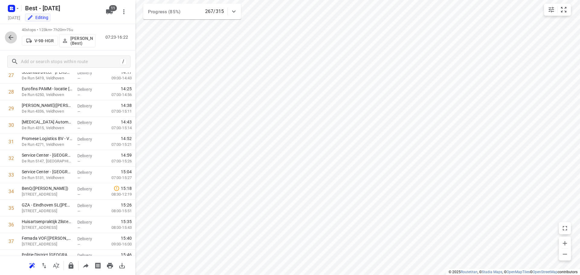
click at [13, 40] on icon "button" at bounding box center [10, 37] width 7 height 7
